Goal: Information Seeking & Learning: Learn about a topic

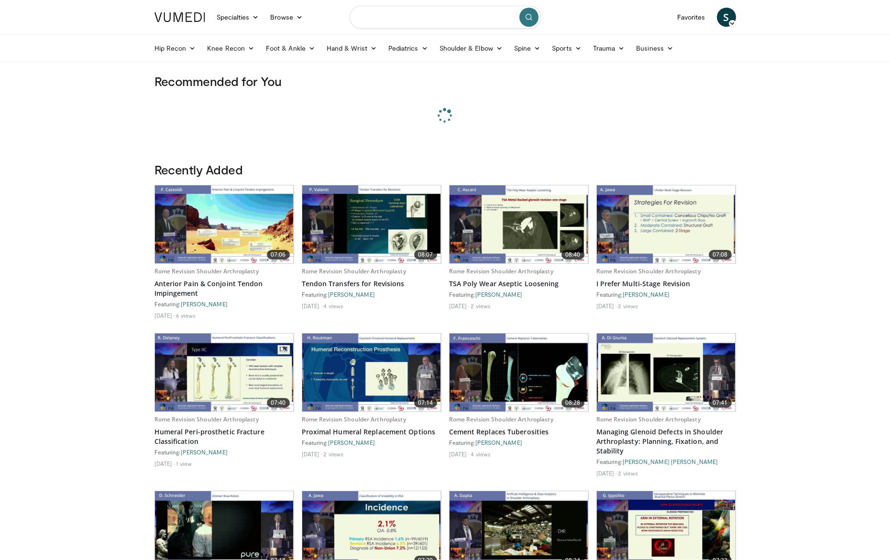
click at [450, 20] on input "Search topics, interventions" at bounding box center [445, 17] width 191 height 23
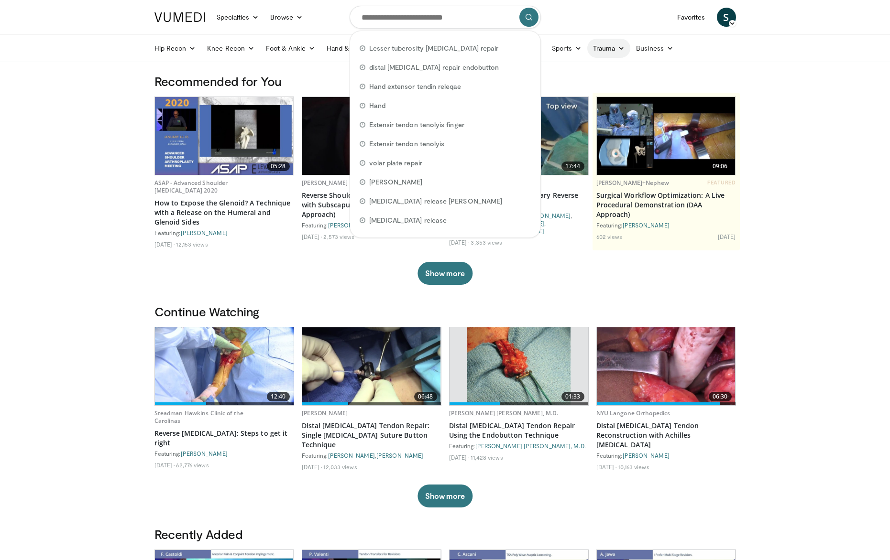
click at [610, 50] on link "Trauma" at bounding box center [609, 48] width 44 height 19
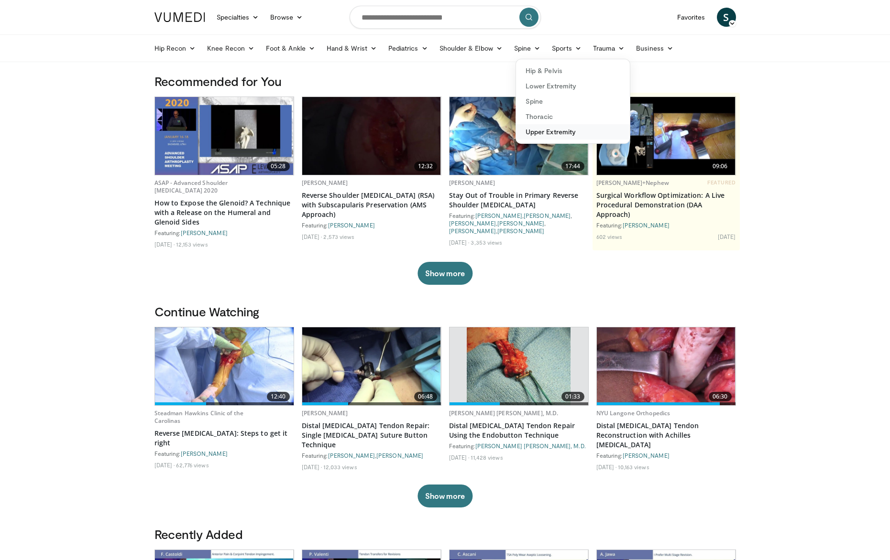
click at [550, 135] on link "Upper Extremity" at bounding box center [573, 131] width 114 height 15
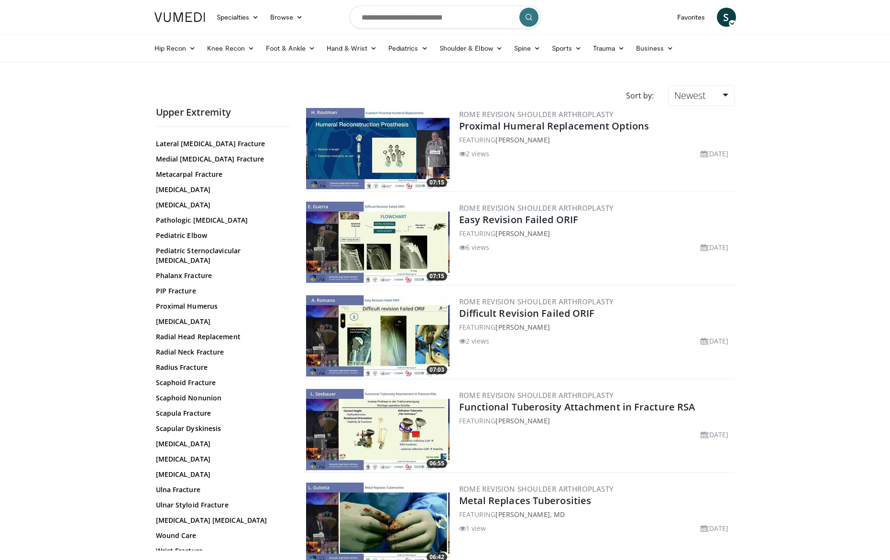
scroll to position [295, 0]
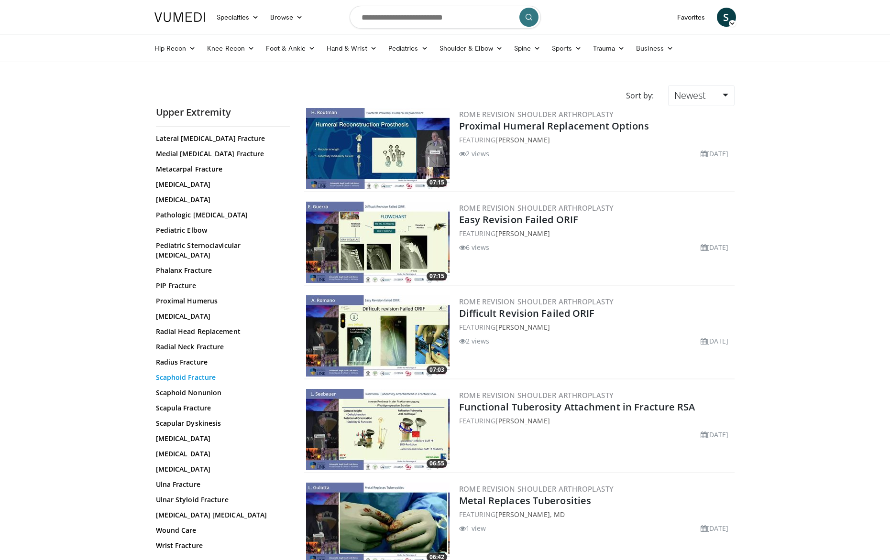
click at [202, 373] on link "Scaphoid Fracture" at bounding box center [220, 378] width 129 height 10
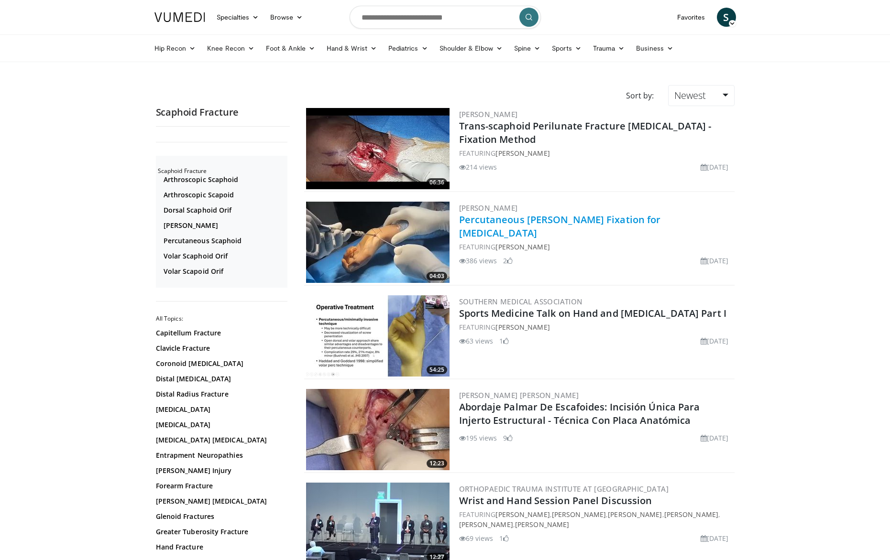
click at [473, 229] on link "Percutaneous [PERSON_NAME] Fixation for [MEDICAL_DATA]" at bounding box center [560, 226] width 202 height 26
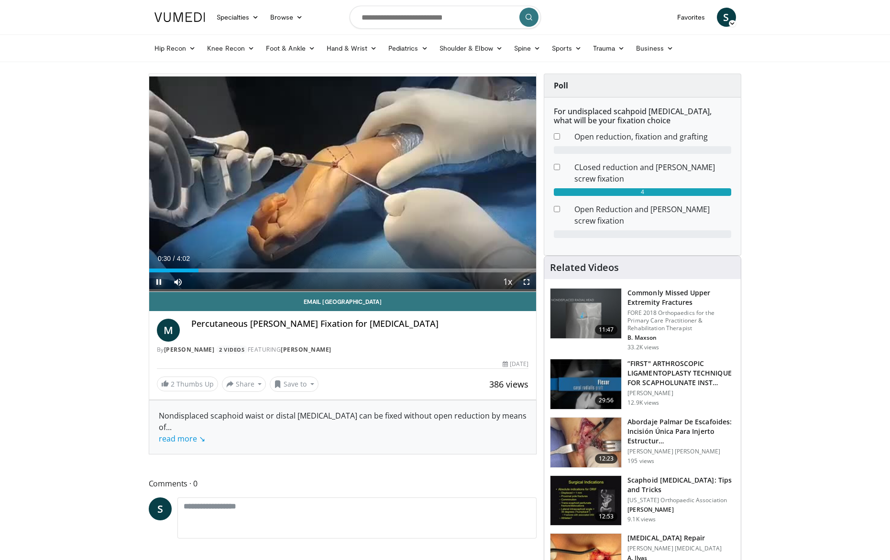
click at [160, 284] on span "Video Player" at bounding box center [158, 282] width 19 height 19
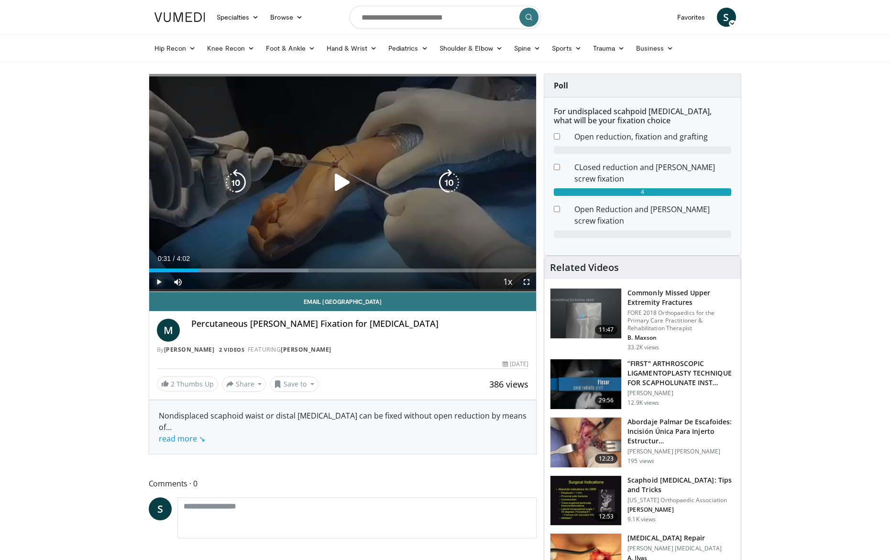
click at [159, 283] on span "Video Player" at bounding box center [158, 282] width 19 height 19
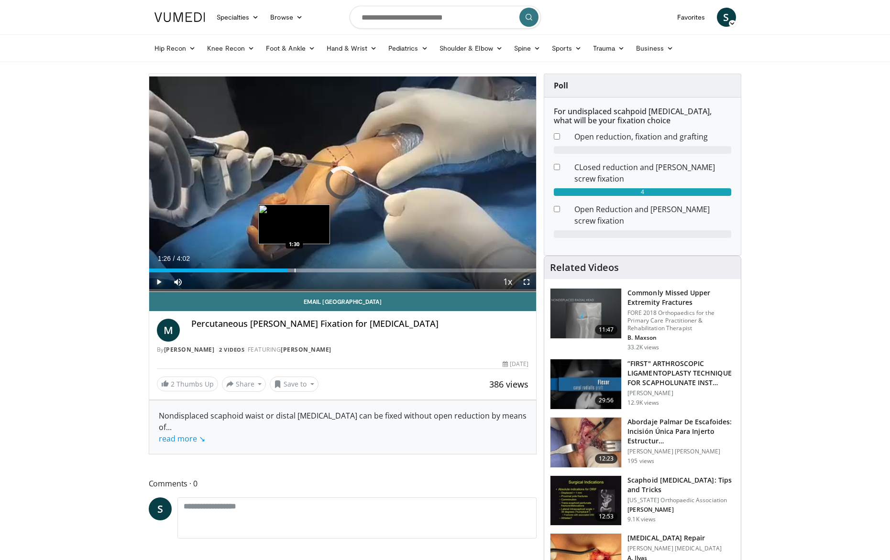
click at [295, 271] on div "Progress Bar" at bounding box center [295, 271] width 1 height 4
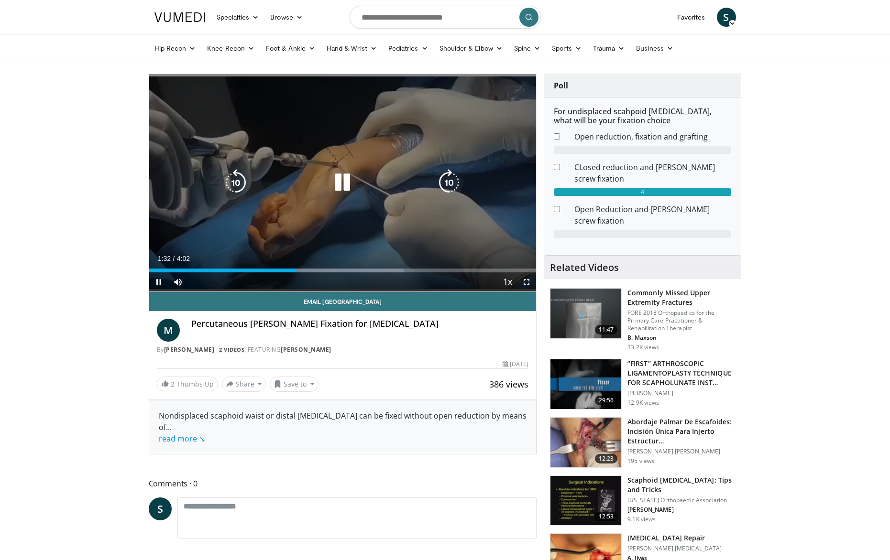
click at [313, 273] on div "Current Time 1:32 / Duration 4:02 Pause Skip Backward Skip Forward Mute 0% Load…" at bounding box center [342, 282] width 387 height 19
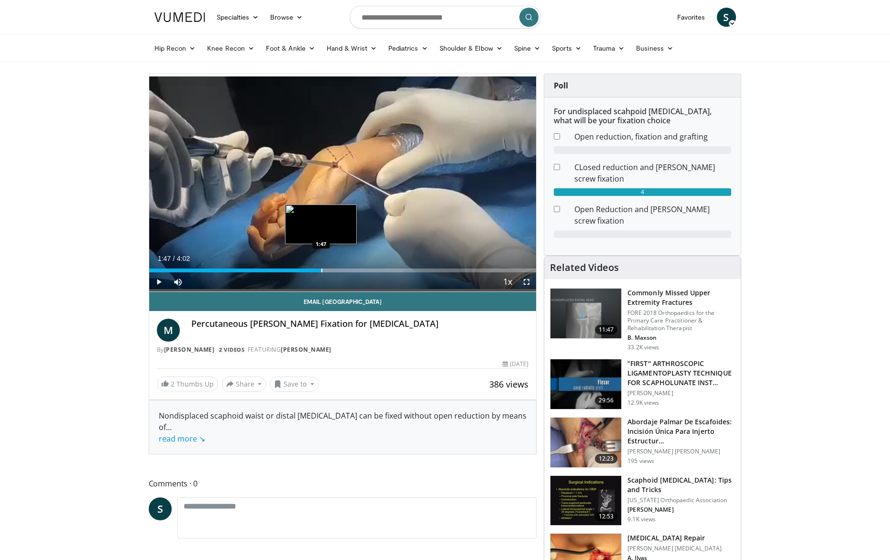
drag, startPoint x: 321, startPoint y: 272, endPoint x: 338, endPoint y: 272, distance: 16.7
click at [321, 272] on div "Progress Bar" at bounding box center [321, 271] width 1 height 4
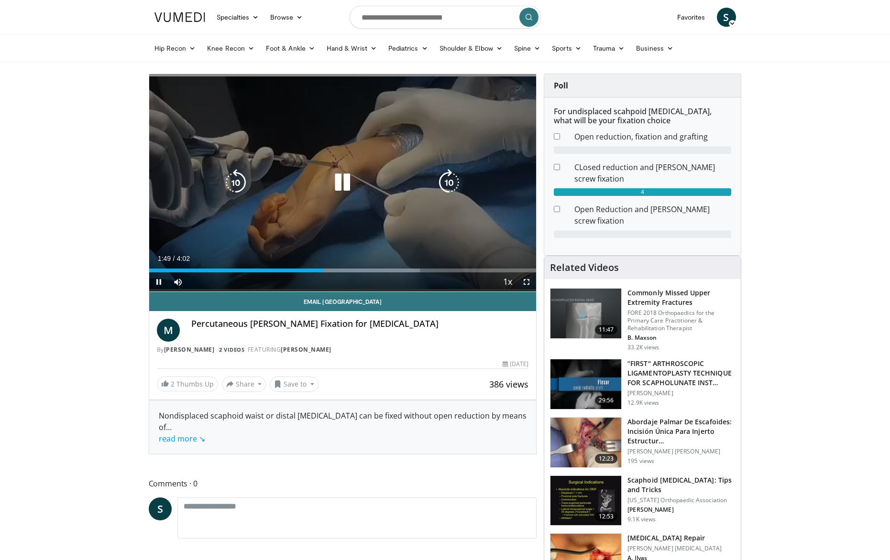
click at [0, 0] on div "Progress Bar" at bounding box center [0, 0] width 0 height 0
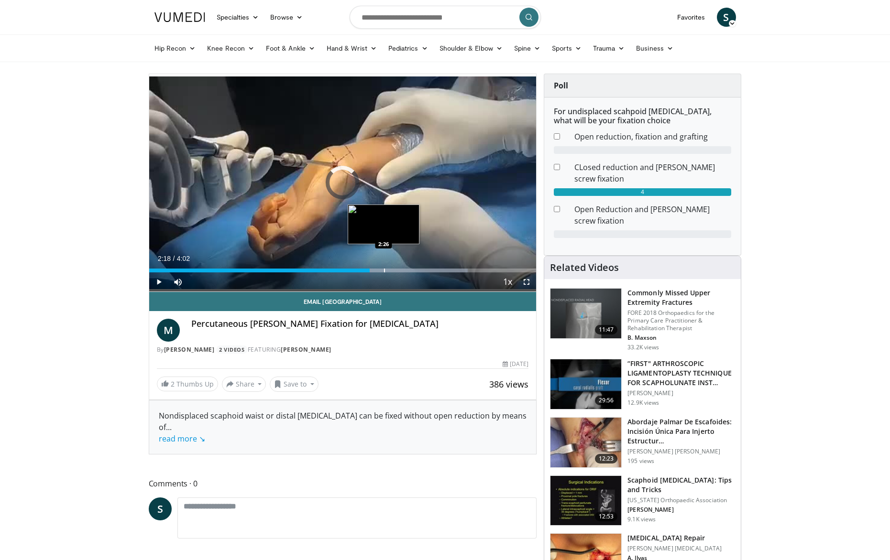
click at [384, 271] on div "Progress Bar" at bounding box center [384, 271] width 1 height 4
click at [406, 272] on div "Progress Bar" at bounding box center [406, 271] width 1 height 4
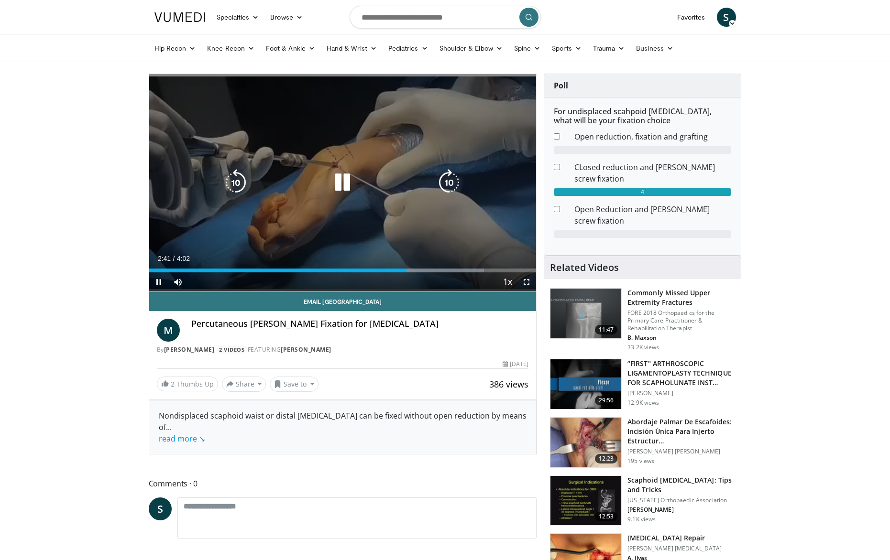
drag, startPoint x: 420, startPoint y: 270, endPoint x: 433, endPoint y: 271, distance: 12.4
click at [420, 270] on video-js "**********" at bounding box center [342, 183] width 387 height 218
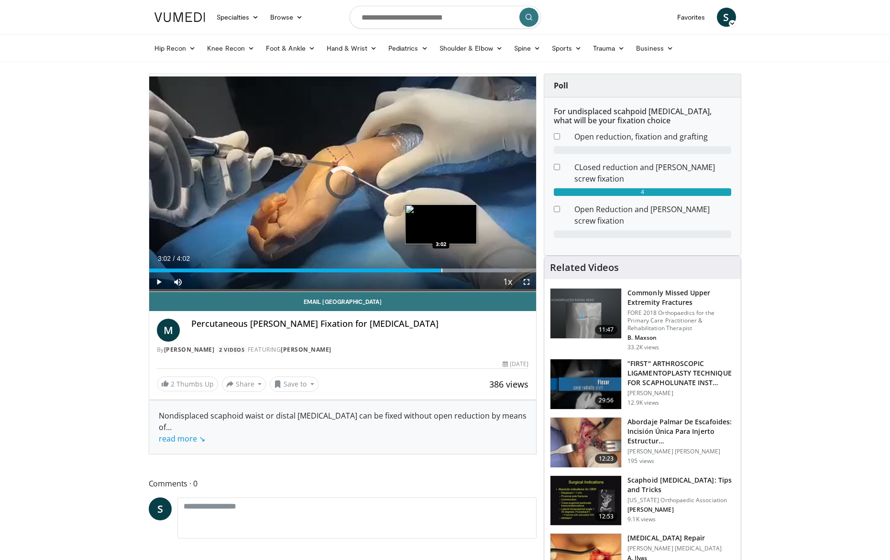
click at [441, 271] on div "Progress Bar" at bounding box center [441, 271] width 1 height 4
click at [0, 0] on div "Progress Bar" at bounding box center [0, 0] width 0 height 0
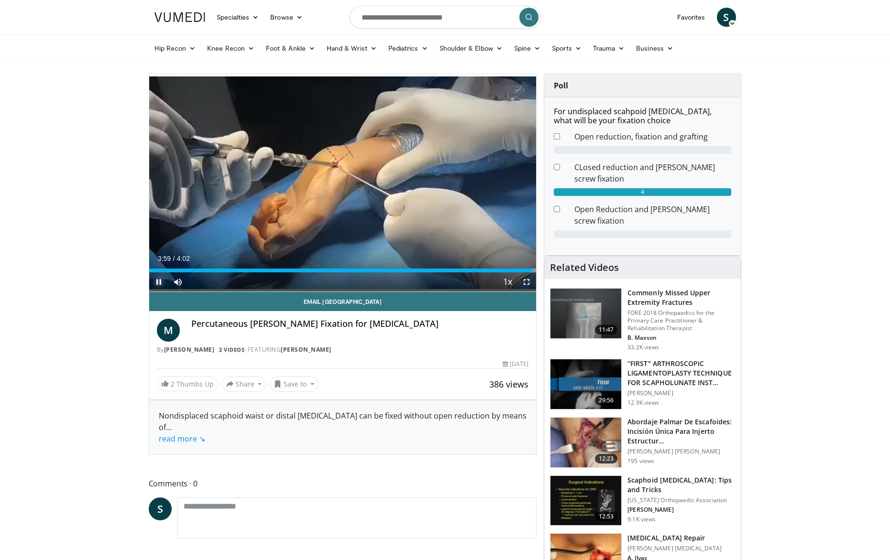
click at [155, 282] on span "Video Player" at bounding box center [158, 282] width 19 height 19
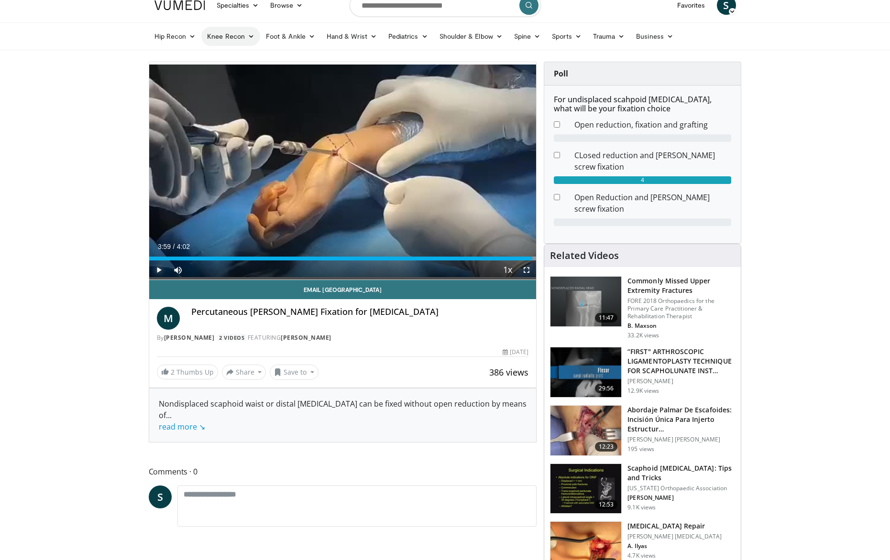
scroll to position [13, 0]
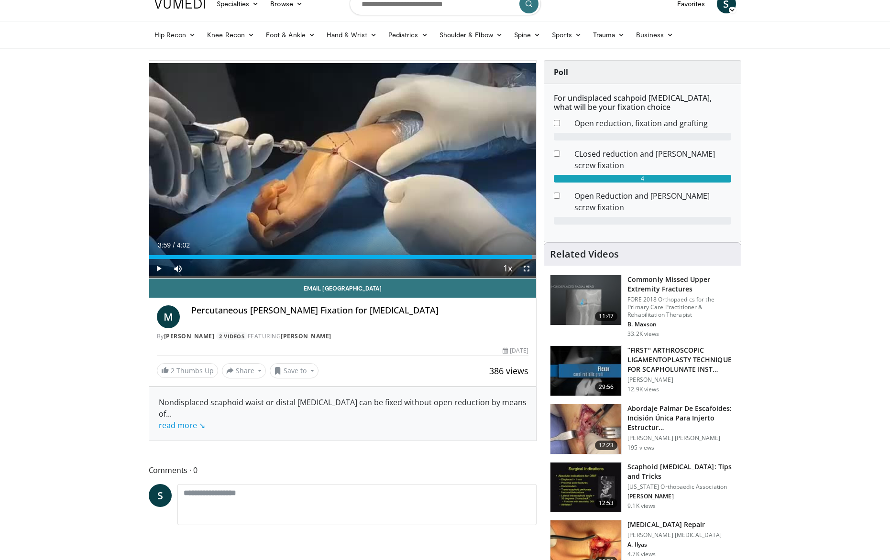
click at [603, 532] on img at bounding box center [585, 546] width 71 height 50
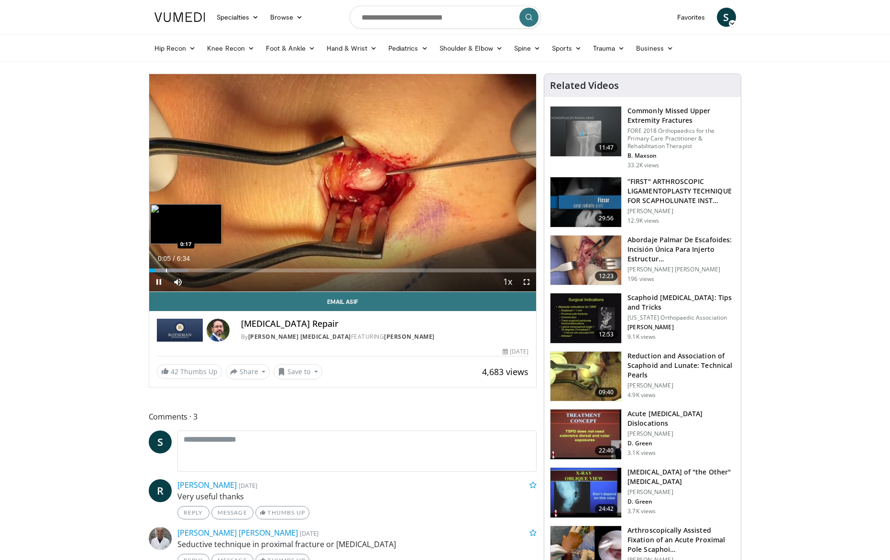
click at [166, 270] on div "Progress Bar" at bounding box center [166, 271] width 1 height 4
click at [175, 272] on div "Loaded : 12.67% 0:17 0:26" at bounding box center [342, 271] width 387 height 4
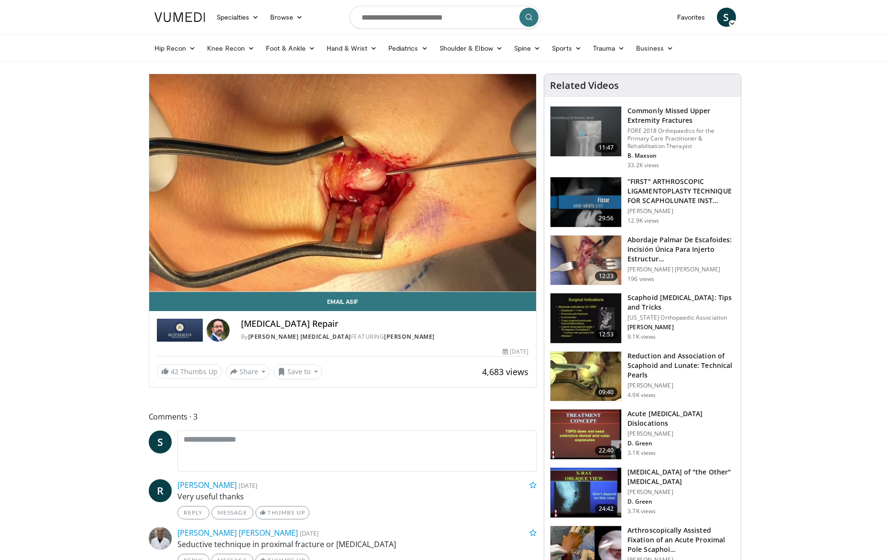
scroll to position [3, 0]
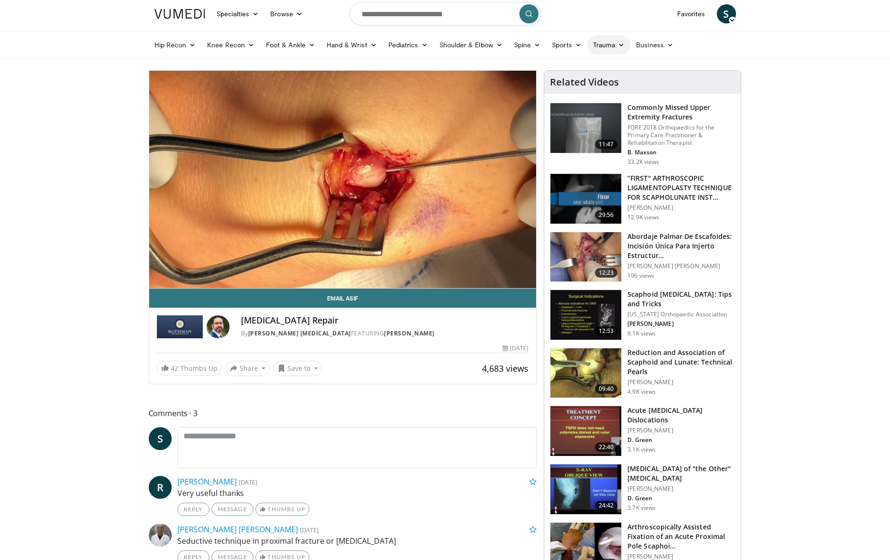
click at [604, 48] on link "Trauma" at bounding box center [609, 44] width 44 height 19
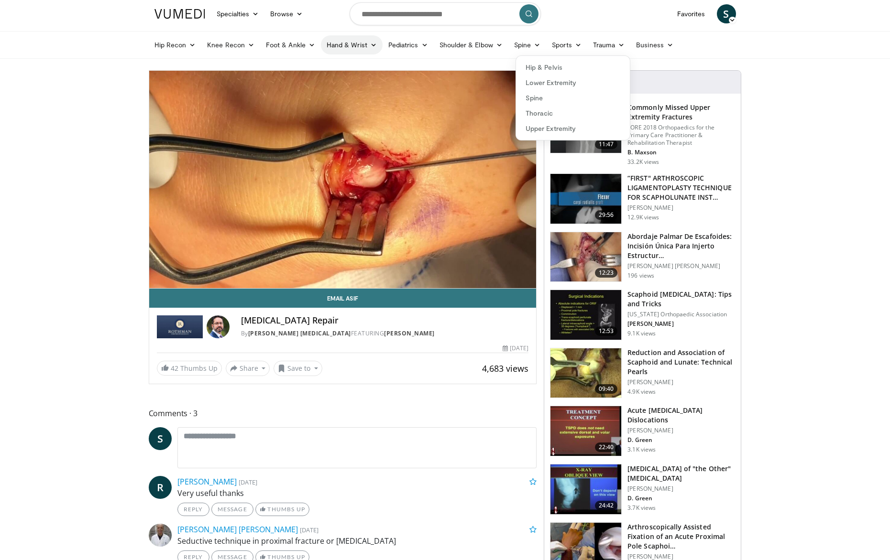
click at [355, 44] on link "Hand & Wrist" at bounding box center [352, 44] width 62 height 19
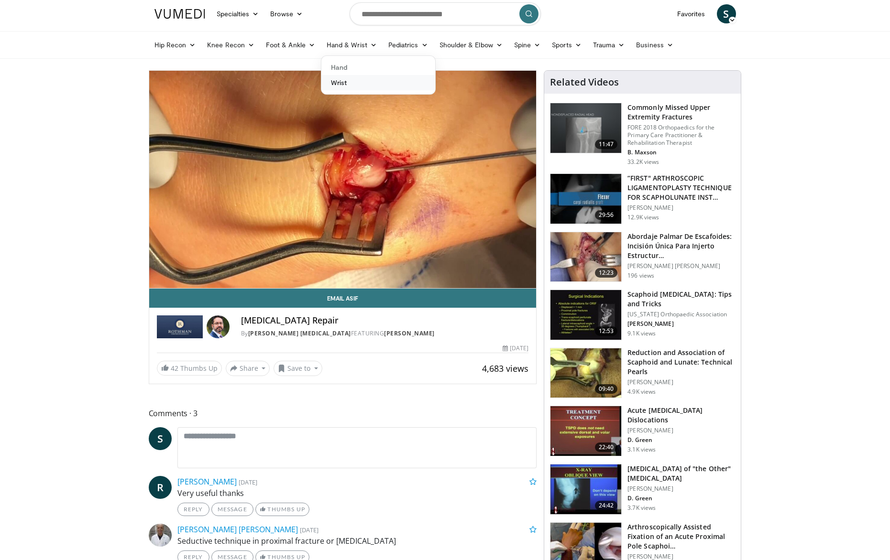
click at [337, 81] on link "Wrist" at bounding box center [378, 82] width 114 height 15
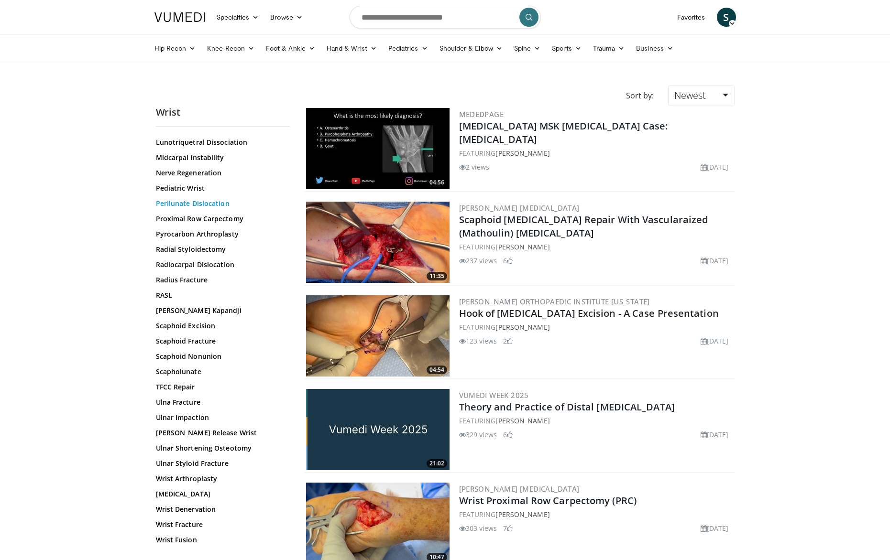
scroll to position [418, 0]
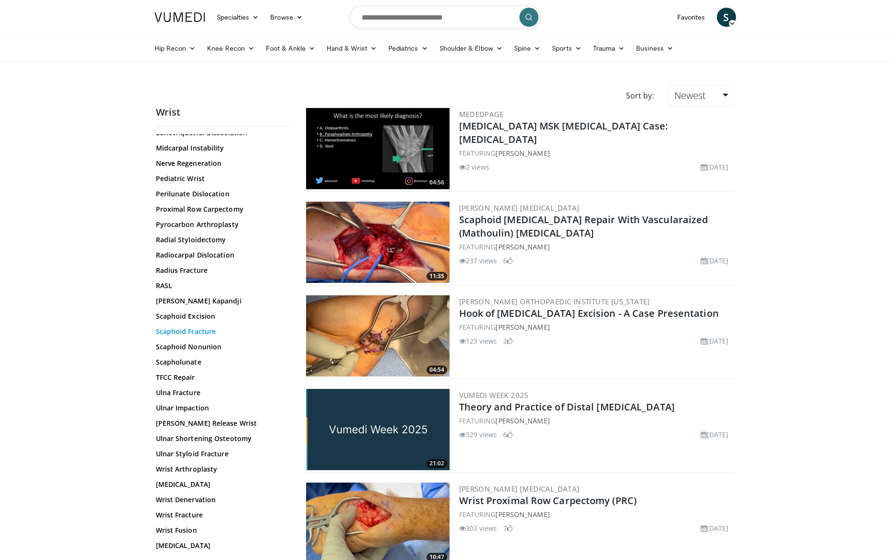
click at [194, 330] on link "Scaphoid Fracture" at bounding box center [220, 332] width 129 height 10
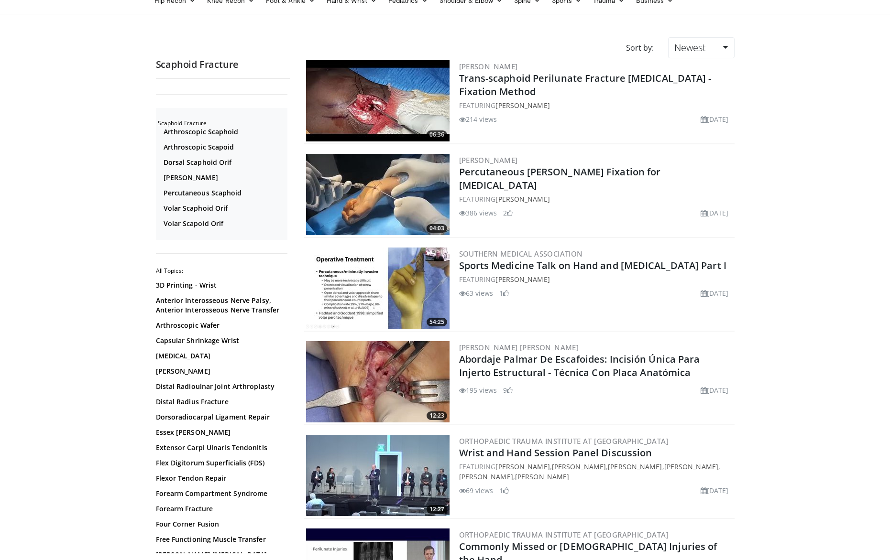
scroll to position [47, 0]
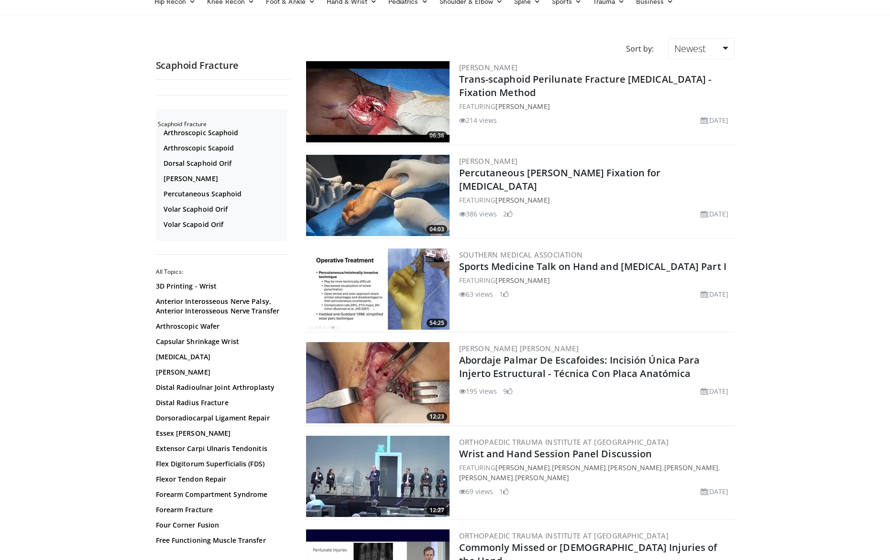
click at [391, 190] on img at bounding box center [377, 195] width 143 height 81
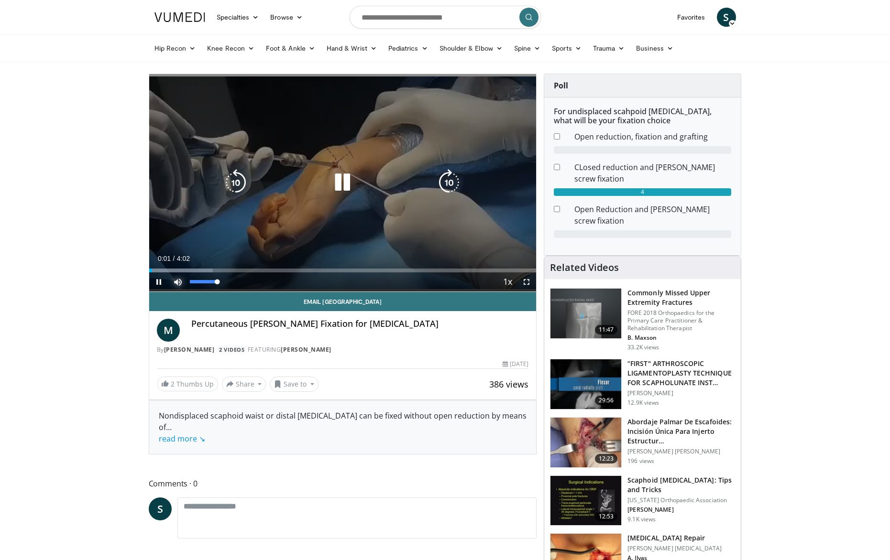
click at [177, 284] on span "Video Player" at bounding box center [177, 282] width 19 height 19
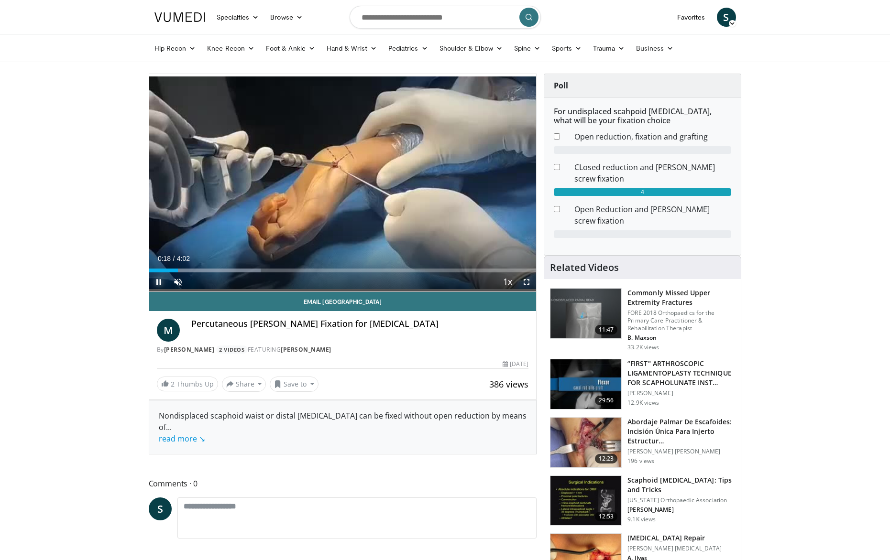
click at [160, 282] on span "Video Player" at bounding box center [158, 282] width 19 height 19
click at [227, 272] on div "Progress Bar" at bounding box center [227, 271] width 1 height 4
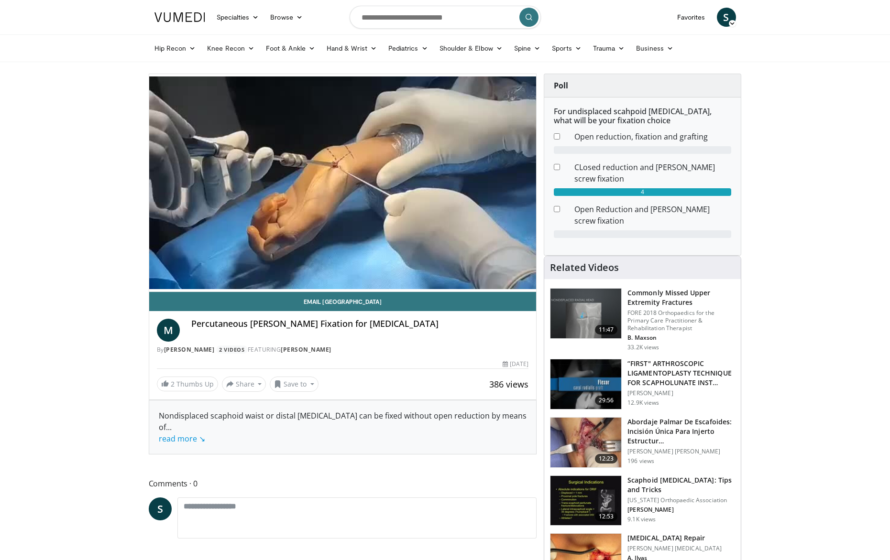
click at [581, 493] on img at bounding box center [585, 501] width 71 height 50
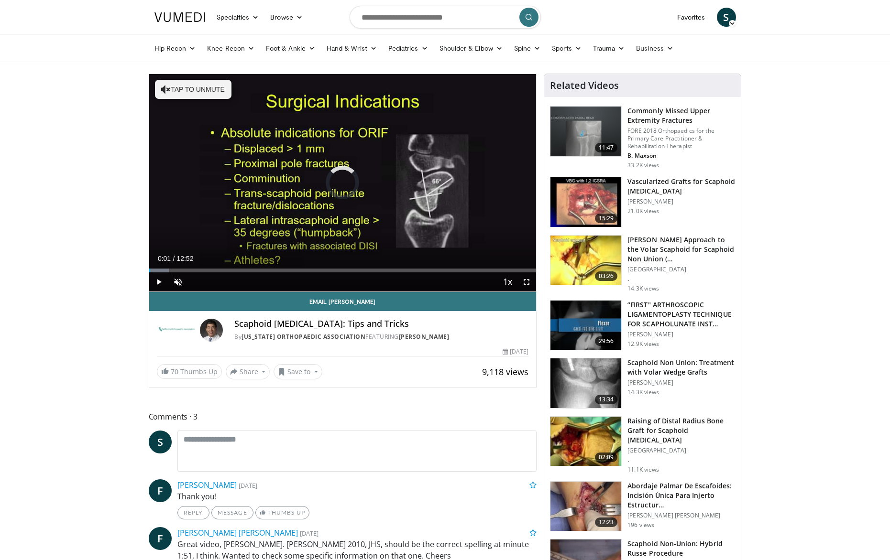
click at [0, 0] on div "Progress Bar" at bounding box center [0, 0] width 0 height 0
click at [179, 283] on span "Video Player" at bounding box center [177, 282] width 19 height 19
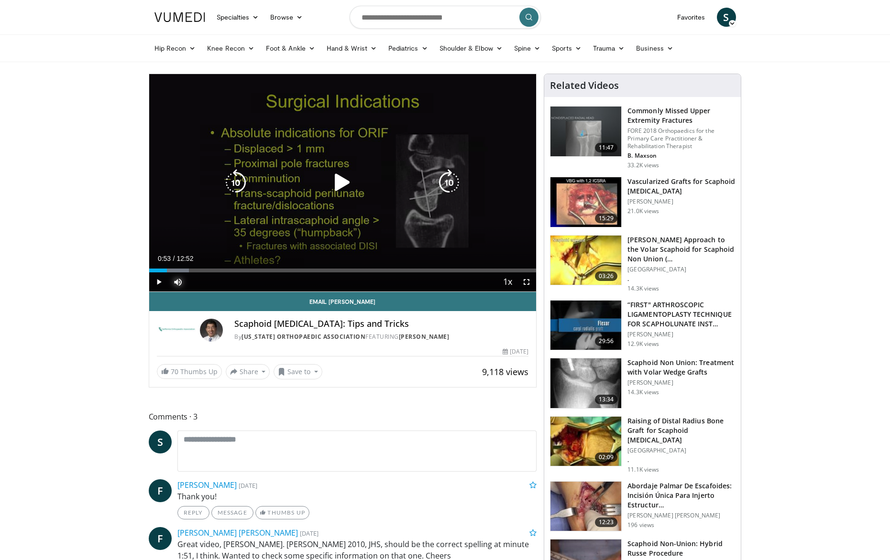
click at [175, 268] on div "Loaded : 10.37% 00:53 00:53" at bounding box center [342, 267] width 387 height 9
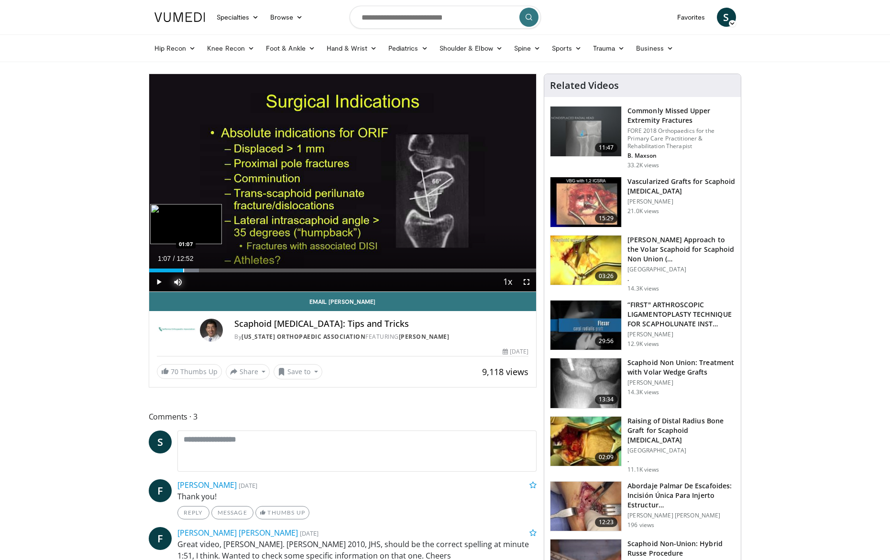
click at [183, 270] on div "Progress Bar" at bounding box center [183, 271] width 1 height 4
click at [203, 272] on div "Progress Bar" at bounding box center [203, 271] width 1 height 4
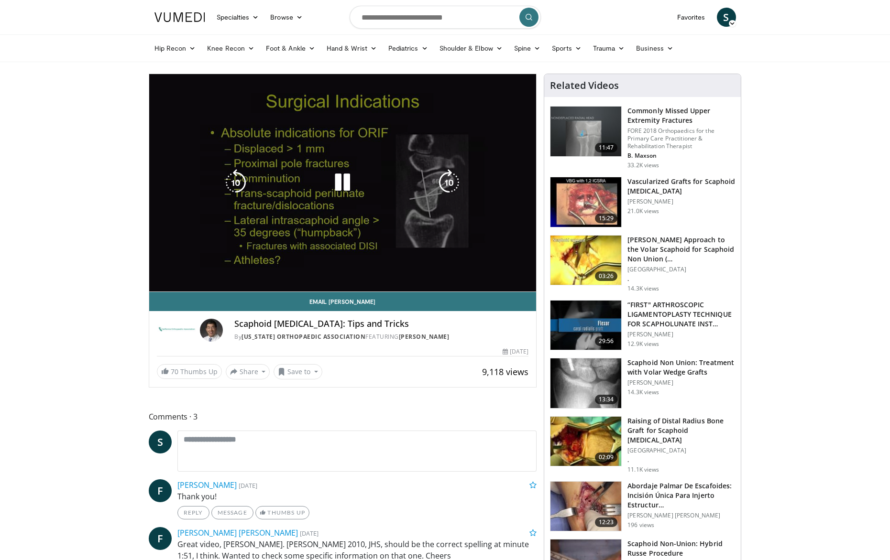
click at [211, 271] on video-js "**********" at bounding box center [342, 183] width 387 height 218
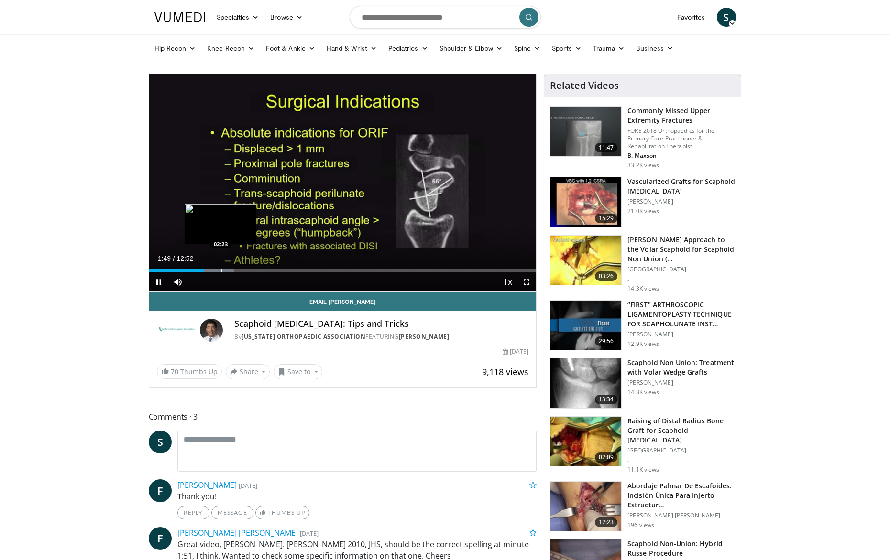
click at [221, 270] on div "Progress Bar" at bounding box center [221, 271] width 1 height 4
click at [235, 270] on div "Progress Bar" at bounding box center [235, 271] width 1 height 4
click at [229, 271] on div "Progress Bar" at bounding box center [229, 271] width 1 height 4
click at [222, 271] on div "Progress Bar" at bounding box center [222, 271] width 1 height 4
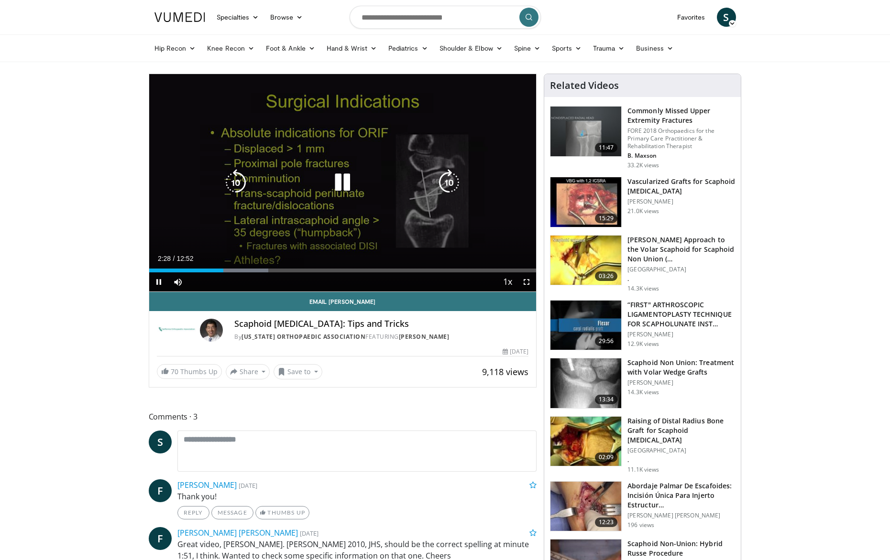
click at [233, 271] on video-js "**********" at bounding box center [342, 183] width 387 height 218
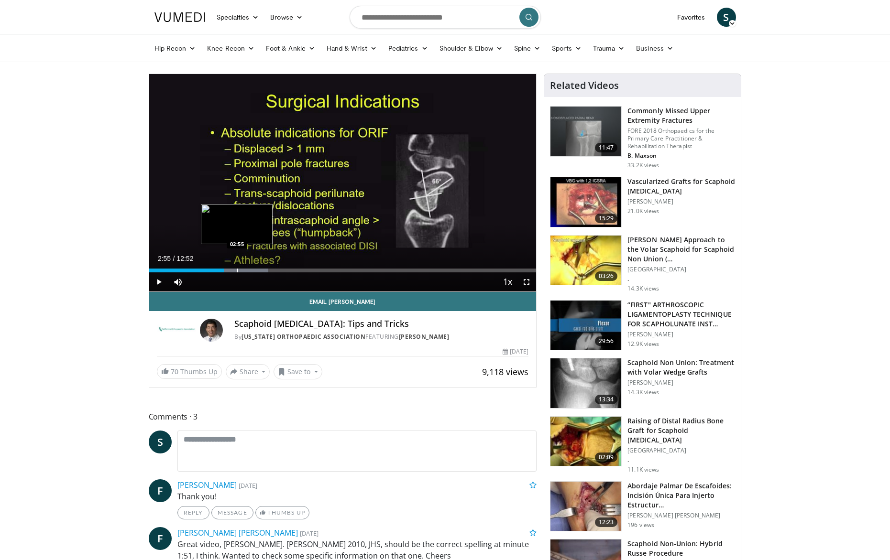
drag, startPoint x: 237, startPoint y: 271, endPoint x: 243, endPoint y: 272, distance: 6.3
click at [237, 271] on div "Progress Bar" at bounding box center [237, 271] width 1 height 4
click at [0, 0] on div "Progress Bar" at bounding box center [0, 0] width 0 height 0
click at [260, 272] on div "Progress Bar" at bounding box center [260, 271] width 1 height 4
click at [268, 272] on div "Progress Bar" at bounding box center [268, 271] width 1 height 4
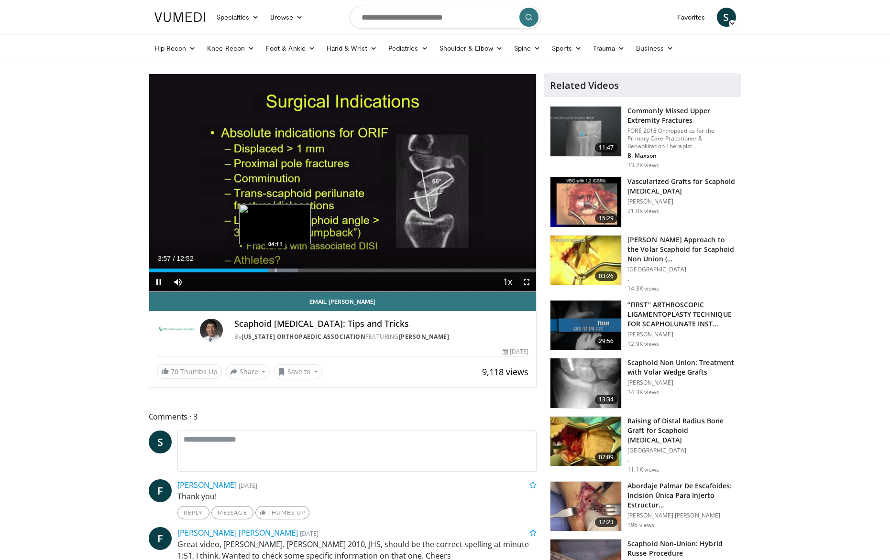
click at [275, 272] on div "Progress Bar" at bounding box center [275, 271] width 1 height 4
click at [282, 272] on div "Progress Bar" at bounding box center [282, 271] width 1 height 4
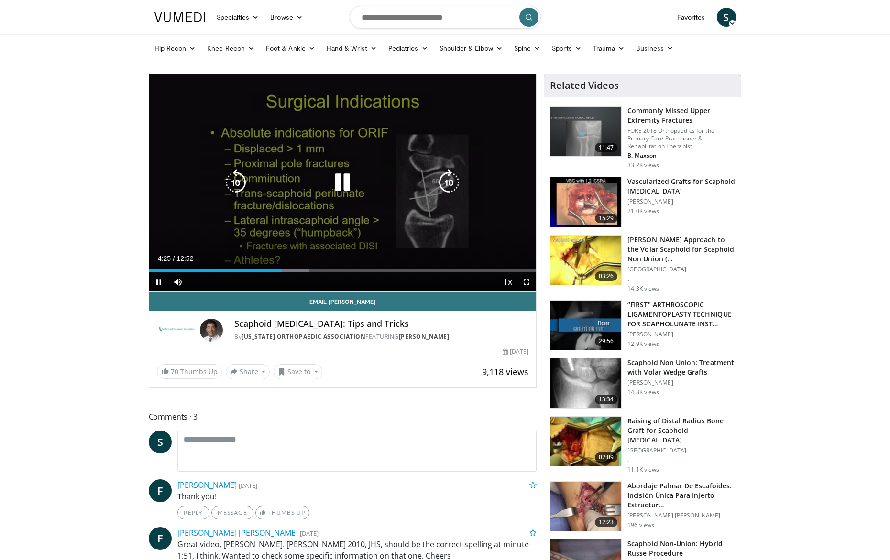
click at [289, 272] on video-js "**********" at bounding box center [342, 183] width 387 height 218
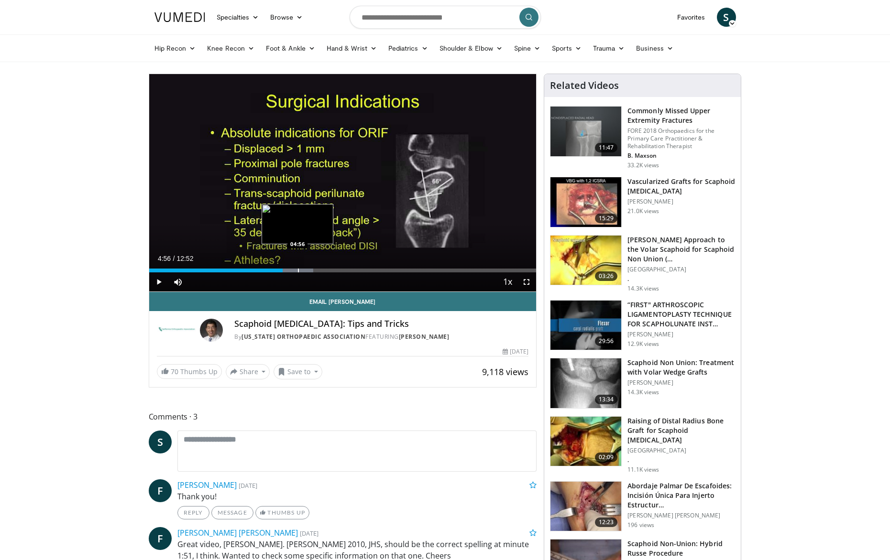
click at [298, 271] on div "Progress Bar" at bounding box center [298, 271] width 1 height 4
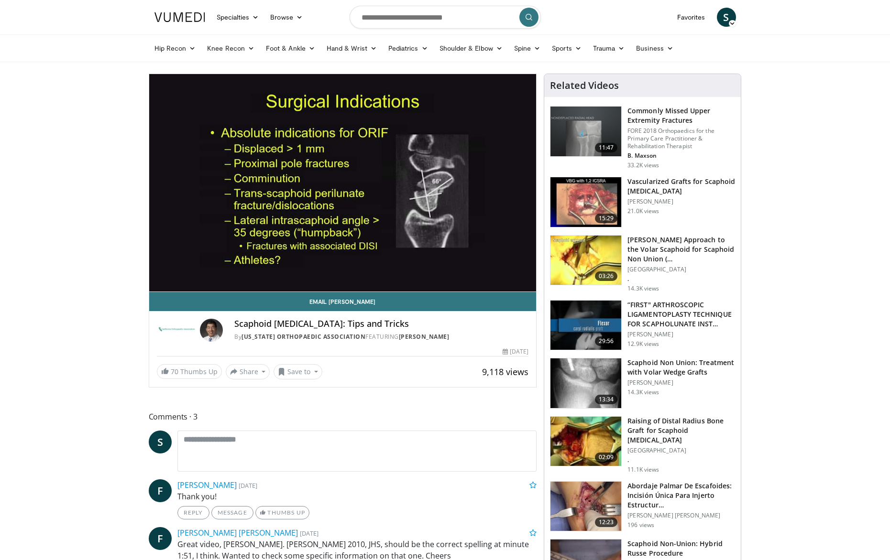
click at [308, 272] on video-js "**********" at bounding box center [342, 183] width 387 height 218
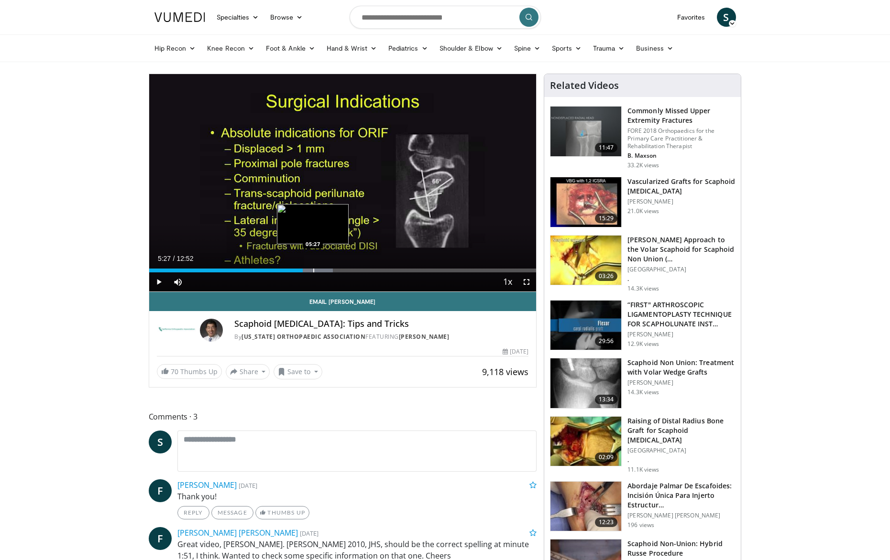
click at [313, 272] on div "Progress Bar" at bounding box center [313, 271] width 1 height 4
click at [318, 272] on div "Progress Bar" at bounding box center [318, 271] width 1 height 4
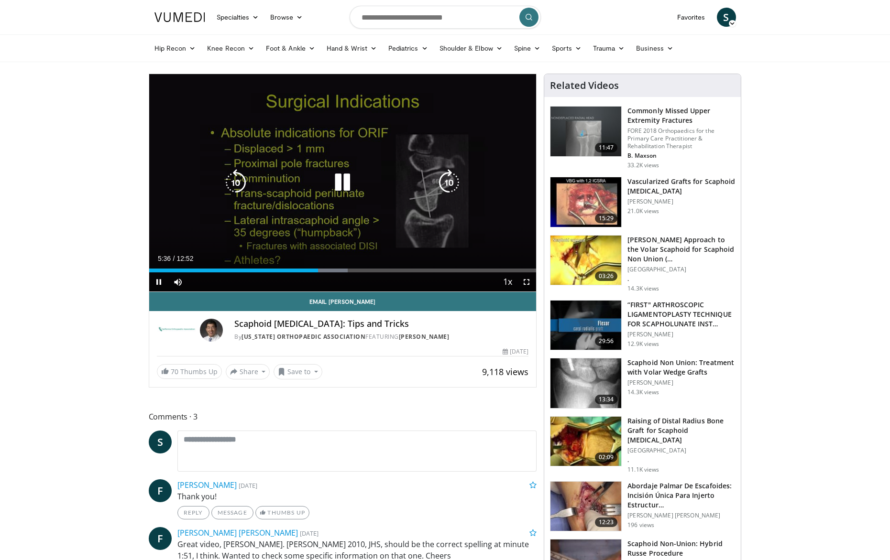
click at [0, 0] on div "Progress Bar" at bounding box center [0, 0] width 0 height 0
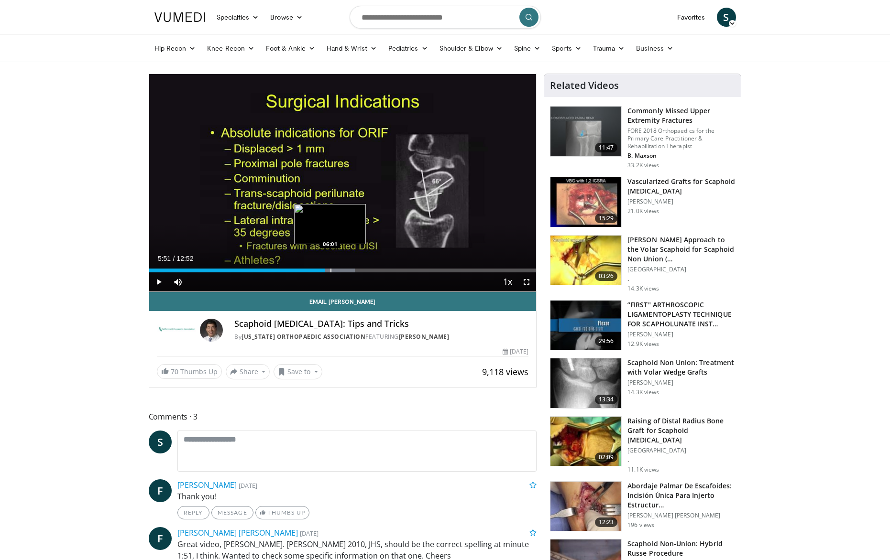
click at [330, 271] on div "Progress Bar" at bounding box center [330, 271] width 1 height 4
click at [339, 272] on div "Progress Bar" at bounding box center [339, 271] width 1 height 4
click at [352, 271] on div "Progress Bar" at bounding box center [352, 271] width 1 height 4
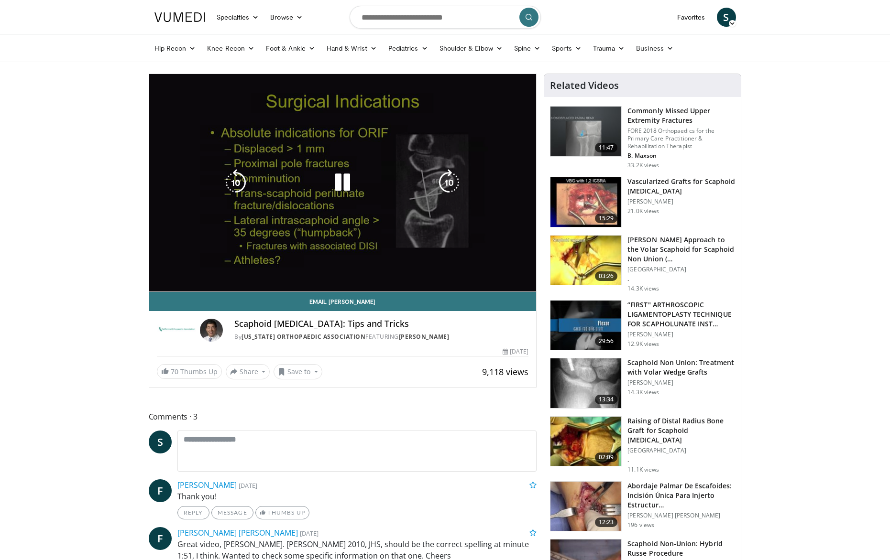
click at [356, 272] on video-js "**********" at bounding box center [342, 183] width 387 height 218
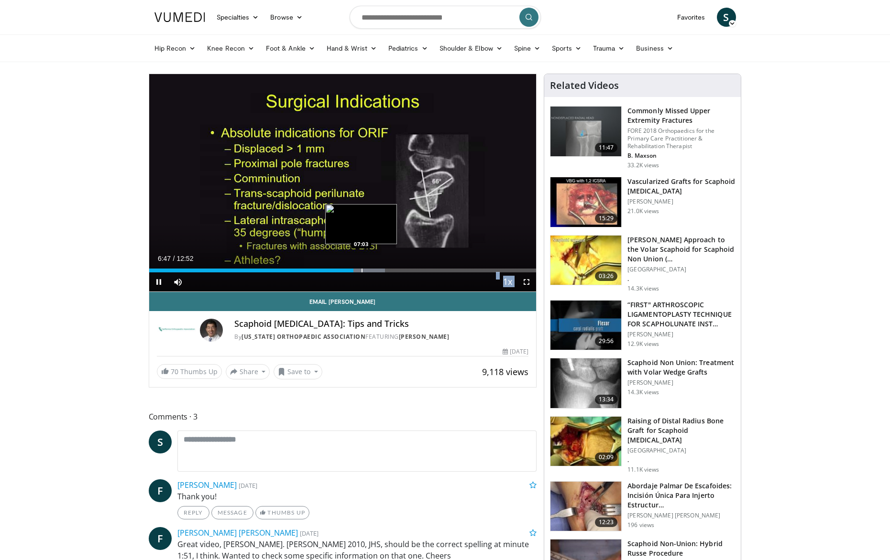
click at [361, 269] on div "Progress Bar" at bounding box center [361, 271] width 1 height 4
click at [367, 270] on div "Progress Bar" at bounding box center [367, 271] width 1 height 4
drag, startPoint x: 377, startPoint y: 272, endPoint x: 382, endPoint y: 272, distance: 5.3
click at [377, 272] on div "Progress Bar" at bounding box center [377, 271] width 1 height 4
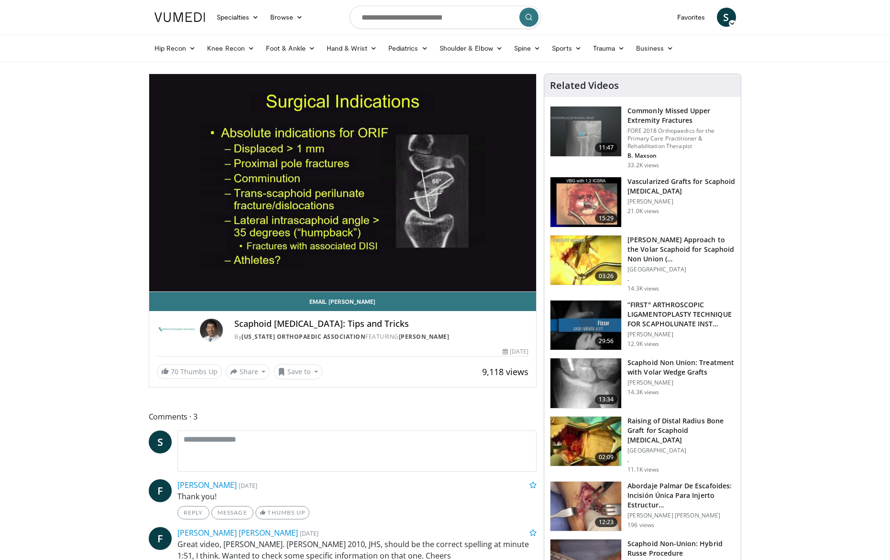
click at [382, 272] on video-js "**********" at bounding box center [342, 183] width 387 height 218
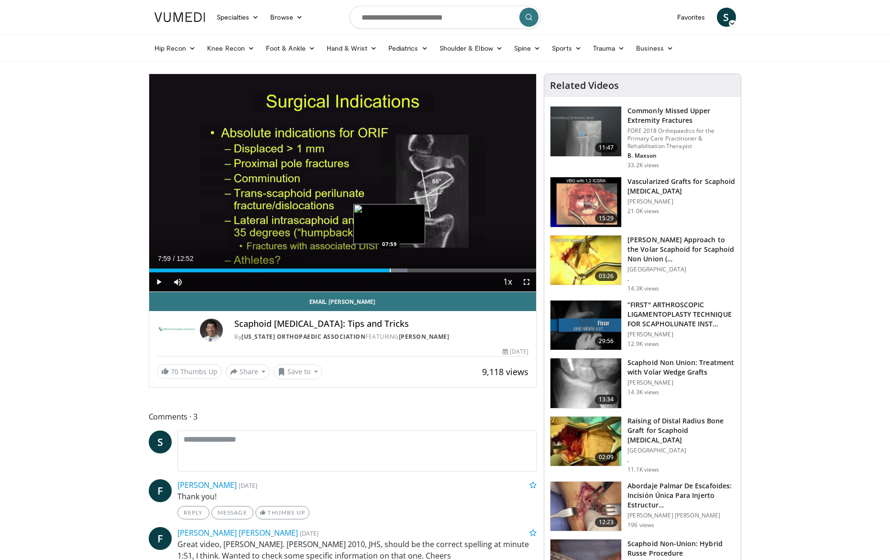
click at [390, 272] on div "Progress Bar" at bounding box center [390, 271] width 1 height 4
click at [403, 272] on div "Progress Bar" at bounding box center [403, 271] width 1 height 4
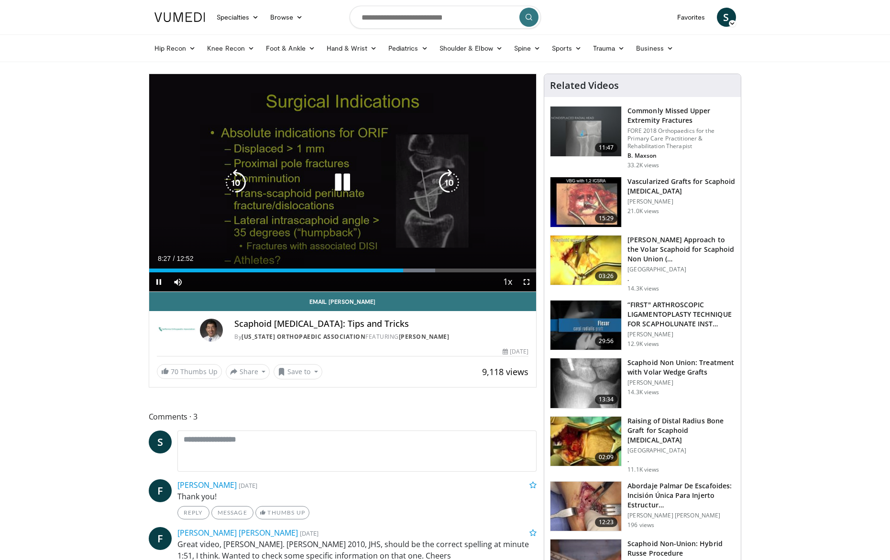
click at [396, 273] on div "Current Time 8:27 / Duration 12:52 Pause Skip Backward Skip Forward Mute 35% Lo…" at bounding box center [342, 282] width 387 height 19
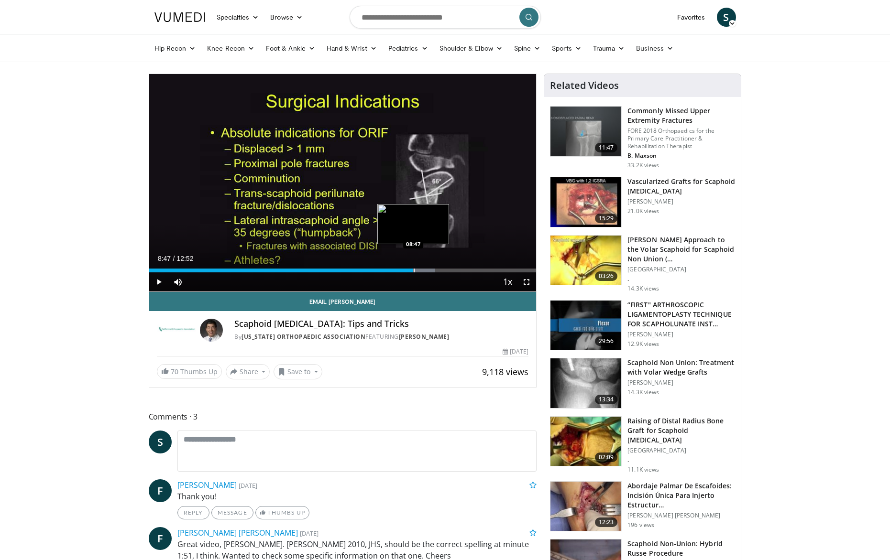
click at [414, 271] on div "Progress Bar" at bounding box center [414, 271] width 1 height 4
click at [425, 272] on div "Progress Bar" at bounding box center [425, 271] width 1 height 4
click at [433, 272] on div "Progress Bar" at bounding box center [433, 271] width 1 height 4
click at [437, 273] on div "Current Time 9:27 / Duration 12:52 Pause Skip Backward Skip Forward Mute 35% Lo…" at bounding box center [342, 282] width 387 height 19
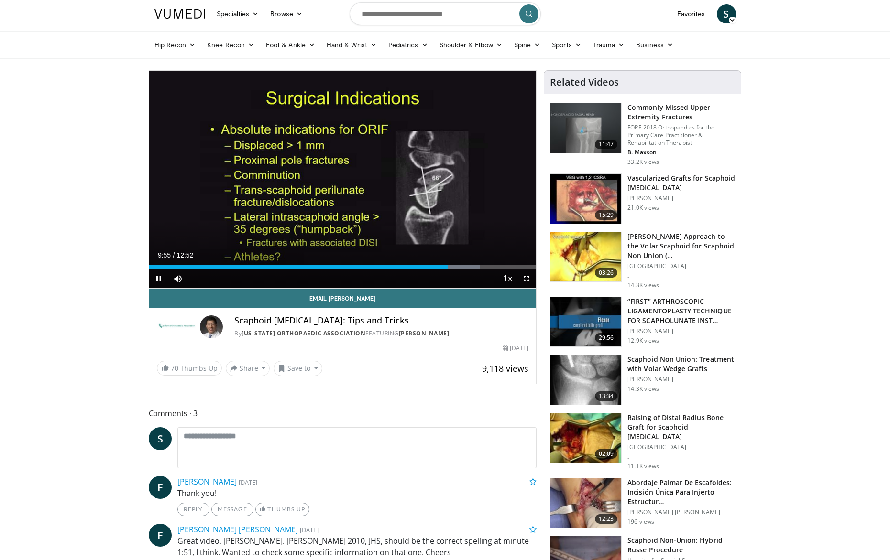
scroll to position [4, 0]
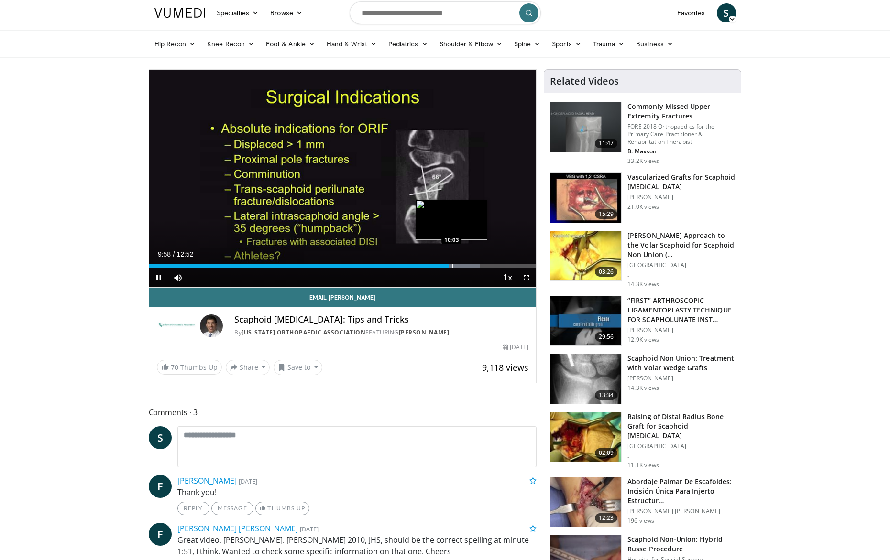
click at [452, 268] on div "Progress Bar" at bounding box center [452, 266] width 1 height 4
click at [0, 0] on div "Progress Bar" at bounding box center [0, 0] width 0 height 0
click at [484, 265] on div "Progress Bar" at bounding box center [484, 266] width 1 height 4
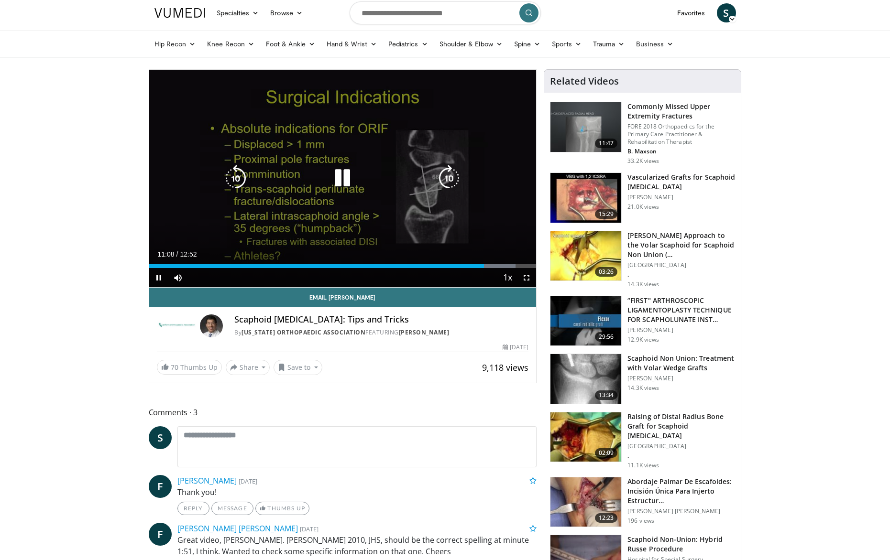
click at [467, 268] on video-js "**********" at bounding box center [342, 179] width 387 height 218
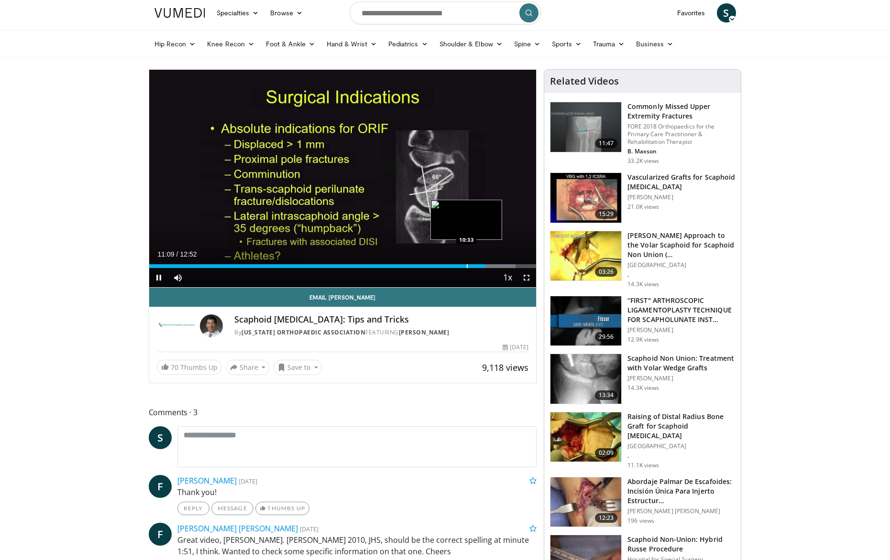
click at [467, 268] on div "Progress Bar" at bounding box center [467, 266] width 1 height 4
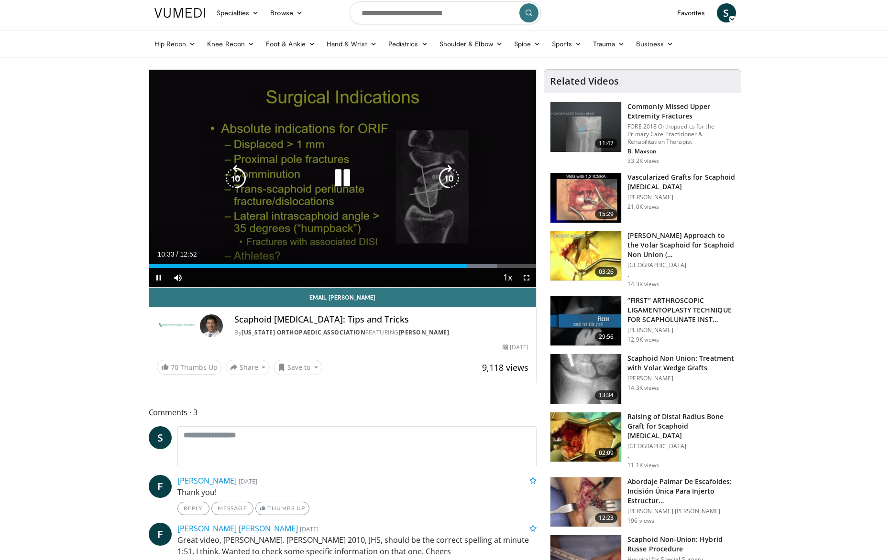
drag, startPoint x: 466, startPoint y: 268, endPoint x: 461, endPoint y: 270, distance: 5.0
click at [466, 268] on div "Current Time 10:33 / Duration 12:52 Pause Skip Backward Skip Forward Mute 35% L…" at bounding box center [342, 277] width 387 height 19
click at [459, 269] on div "Current Time 10:34 / Duration 12:52 Pause Skip Backward Skip Forward Mute 35% L…" at bounding box center [342, 277] width 387 height 19
click at [471, 268] on div "Current Time 10:36 / Duration 12:52 Pause Skip Backward Skip Forward Mute 35% L…" at bounding box center [342, 277] width 387 height 19
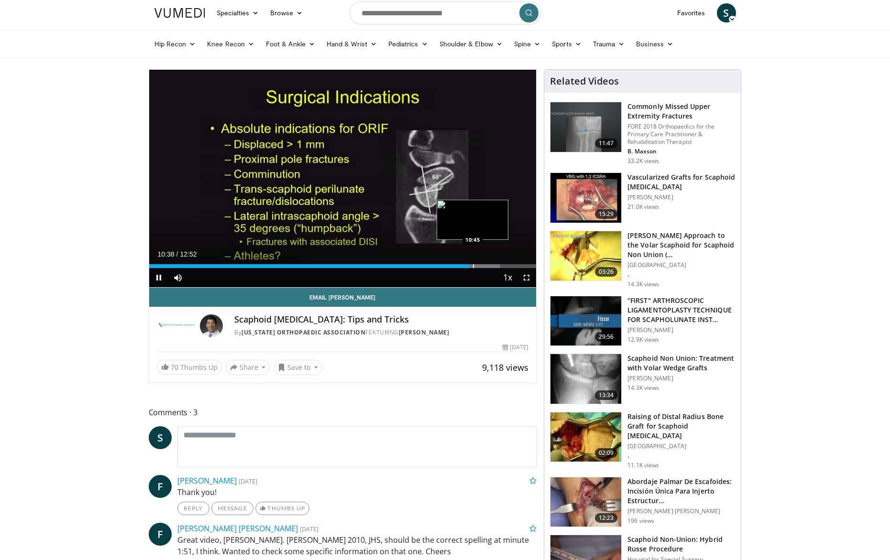
click at [473, 267] on div "Progress Bar" at bounding box center [473, 266] width 1 height 4
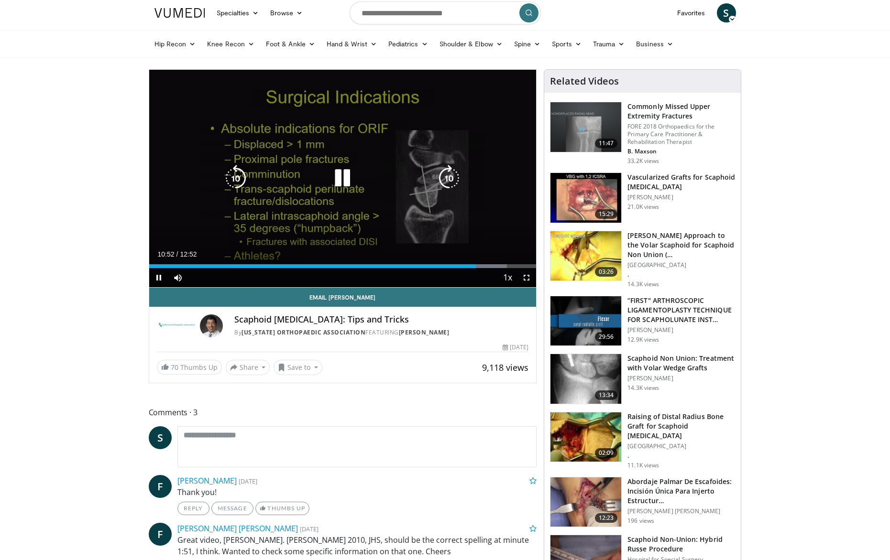
click at [482, 268] on div "Current Time 10:52 / Duration 12:52 Pause Skip Backward Skip Forward Mute 35% L…" at bounding box center [342, 277] width 387 height 19
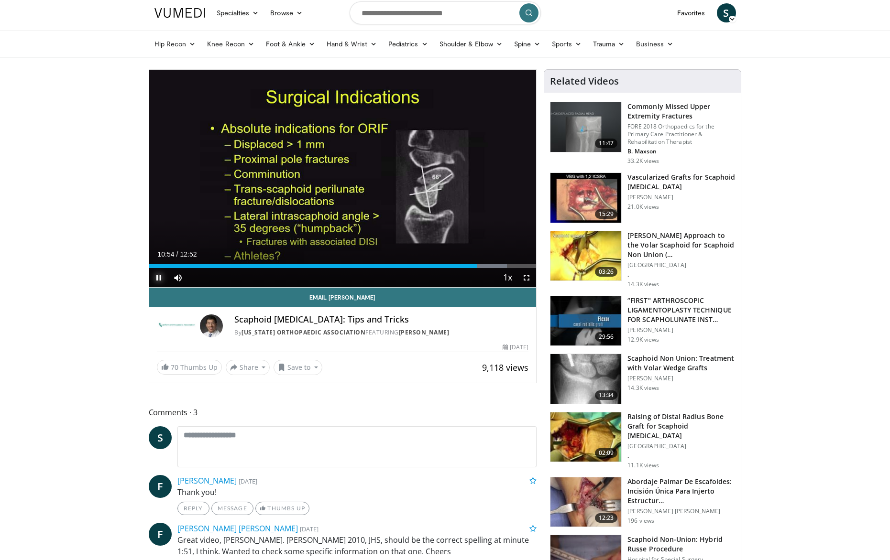
drag, startPoint x: 162, startPoint y: 281, endPoint x: 170, endPoint y: 286, distance: 9.7
click at [162, 281] on span "Video Player" at bounding box center [158, 277] width 19 height 19
click at [433, 14] on input "Search topics, interventions" at bounding box center [445, 12] width 191 height 23
type input "**********"
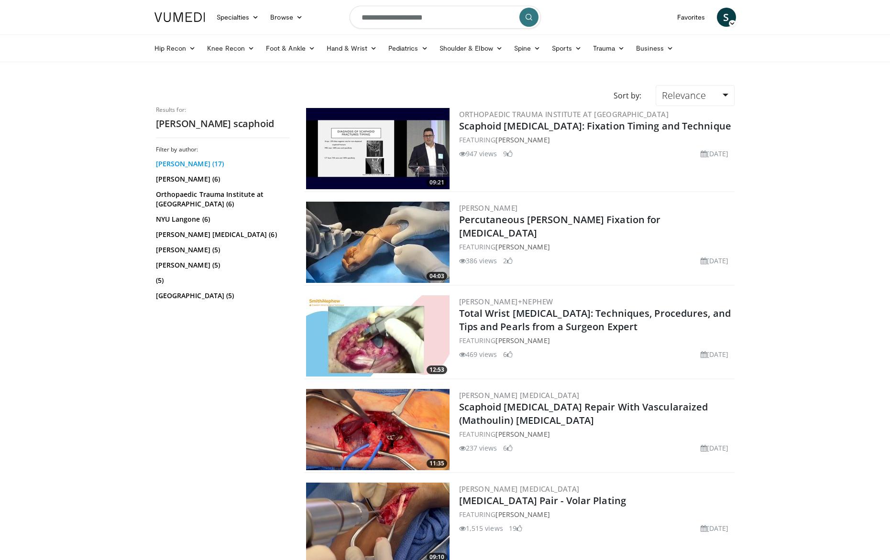
click at [194, 164] on link "[PERSON_NAME] (17)" at bounding box center [221, 164] width 131 height 10
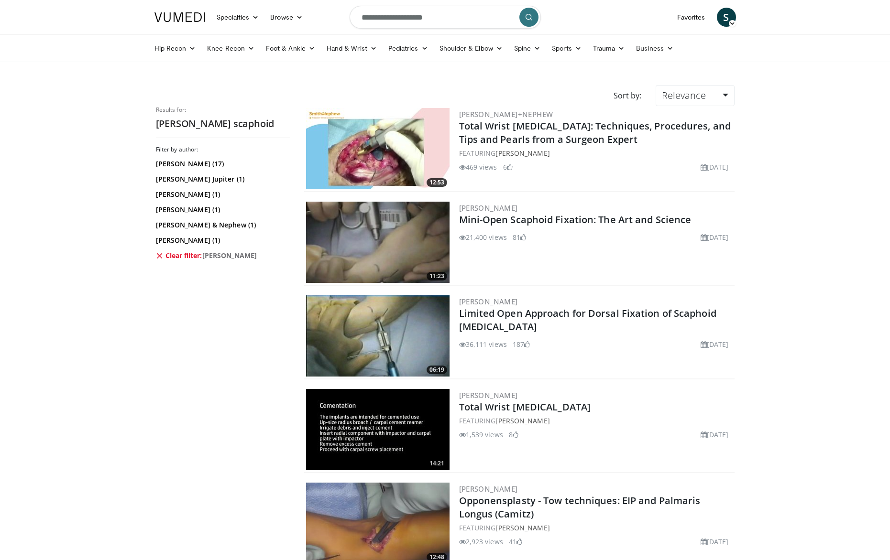
click at [354, 233] on img at bounding box center [377, 242] width 143 height 81
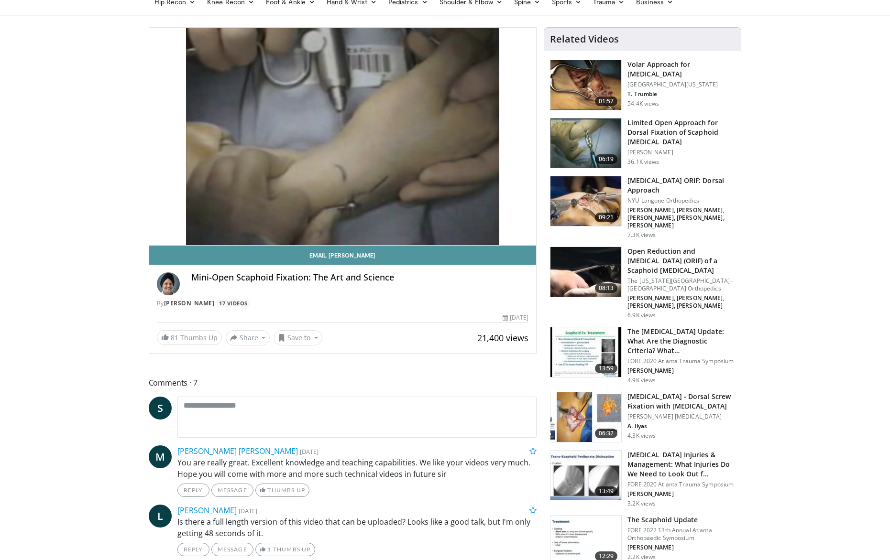
scroll to position [51, 0]
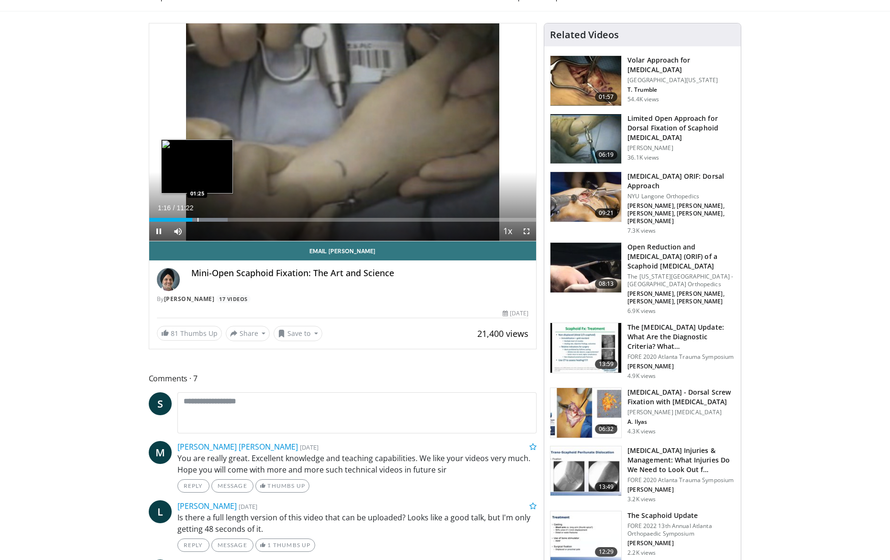
click at [197, 220] on div "Progress Bar" at bounding box center [197, 220] width 1 height 4
click at [204, 219] on div "Progress Bar" at bounding box center [204, 220] width 1 height 4
click at [209, 220] on div "Loaded : 23.26% 01:36 01:46" at bounding box center [342, 220] width 387 height 4
click at [231, 221] on div "Progress Bar" at bounding box center [231, 220] width 1 height 4
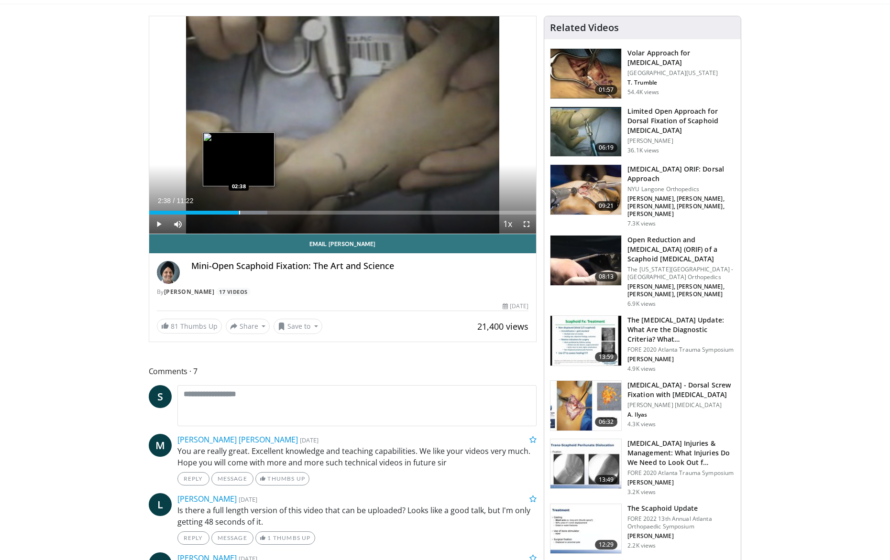
click at [239, 213] on div "Progress Bar" at bounding box center [239, 213] width 1 height 4
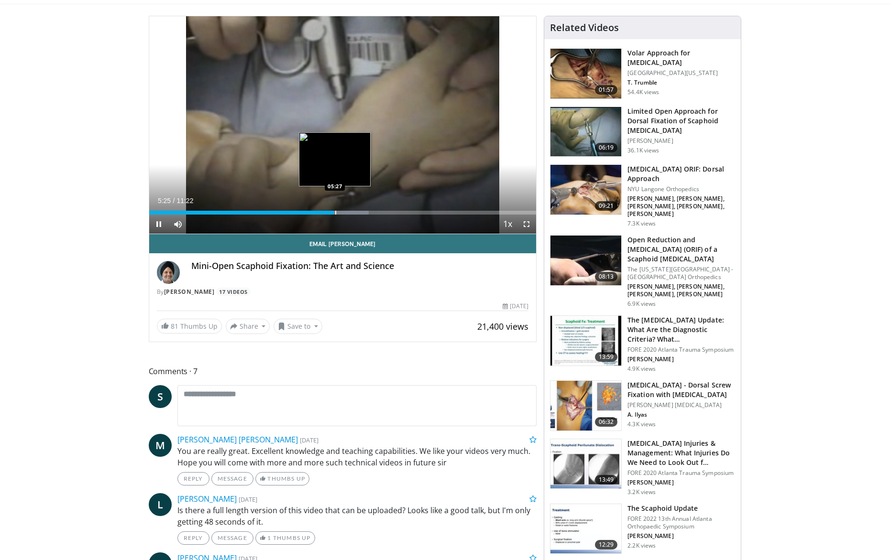
click at [335, 214] on div "Progress Bar" at bounding box center [335, 213] width 1 height 4
click at [341, 215] on div "Current Time 5:34 / Duration 11:22 Pause Skip Backward Skip Forward Mute Loaded…" at bounding box center [342, 224] width 387 height 19
click at [348, 214] on div "Progress Bar" at bounding box center [348, 213] width 1 height 4
click at [364, 214] on div "Progress Bar" at bounding box center [364, 213] width 1 height 4
click at [370, 215] on div "Current Time 6:19 / Duration 11:22 Pause Skip Backward Skip Forward Mute Loaded…" at bounding box center [342, 224] width 387 height 19
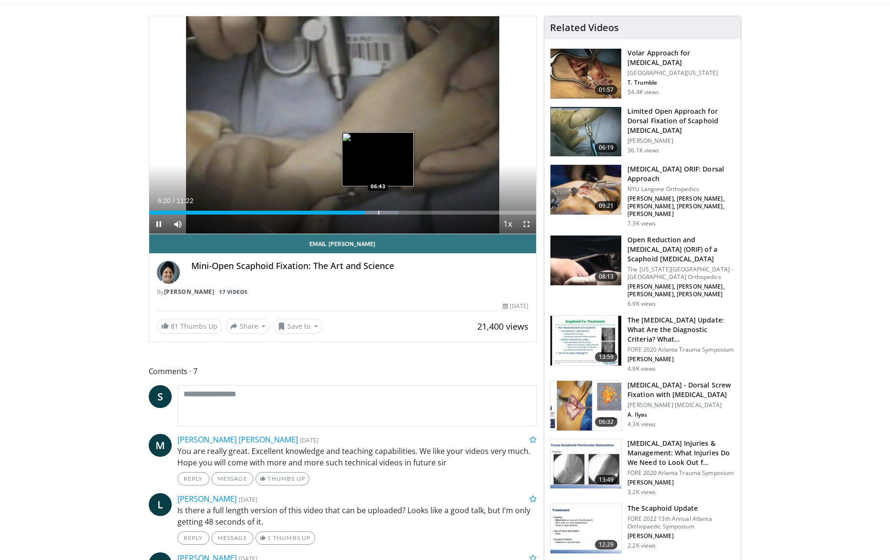
click at [378, 214] on div "Progress Bar" at bounding box center [378, 213] width 1 height 4
click at [384, 213] on div "Progress Bar" at bounding box center [384, 213] width 1 height 4
drag, startPoint x: 402, startPoint y: 214, endPoint x: 408, endPoint y: 213, distance: 5.8
click at [402, 214] on div "Loaded : 70.37% 07:26 07:26" at bounding box center [342, 213] width 387 height 4
click at [410, 213] on div "Loaded : 71.25% 07:26 07:40" at bounding box center [342, 213] width 387 height 4
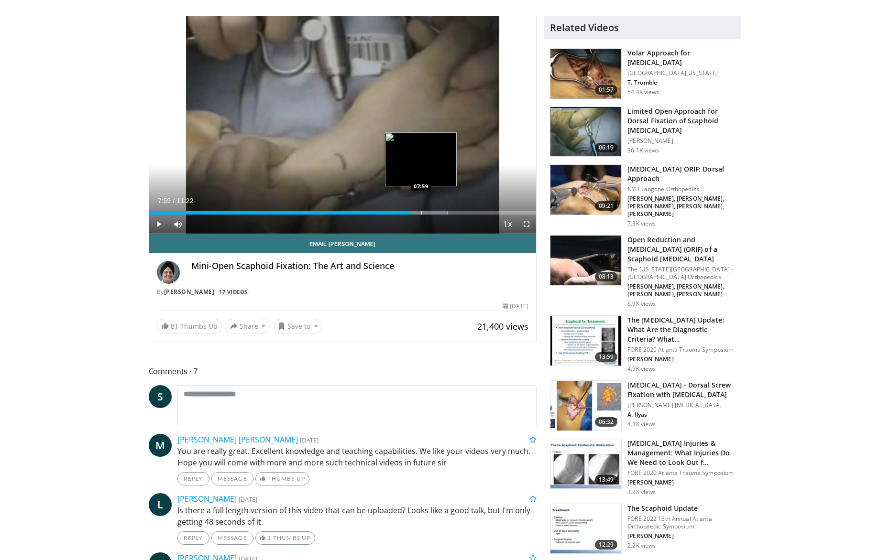
click at [421, 214] on div "Progress Bar" at bounding box center [421, 213] width 1 height 4
click at [435, 214] on div "Progress Bar" at bounding box center [435, 213] width 1 height 4
click at [443, 214] on div "Progress Bar" at bounding box center [443, 213] width 1 height 4
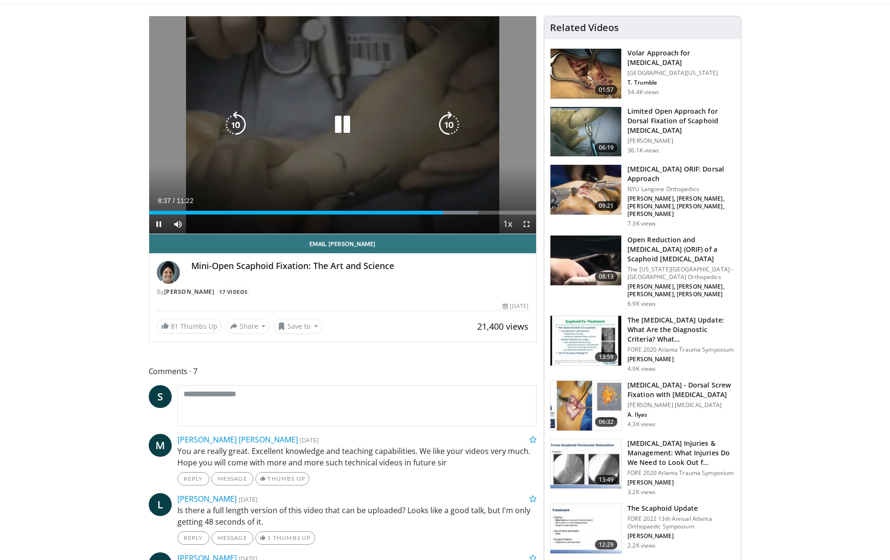
click at [452, 215] on div "Current Time 8:37 / Duration 11:22 Pause Skip Backward Skip Forward Mute Loaded…" at bounding box center [342, 224] width 387 height 19
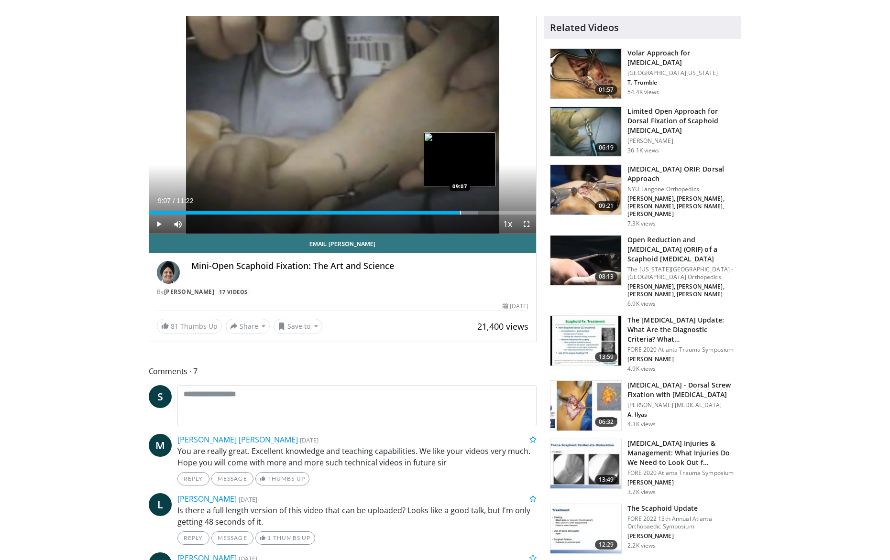
click at [460, 214] on div "Progress Bar" at bounding box center [460, 213] width 1 height 4
click at [466, 214] on div "Progress Bar" at bounding box center [466, 213] width 1 height 4
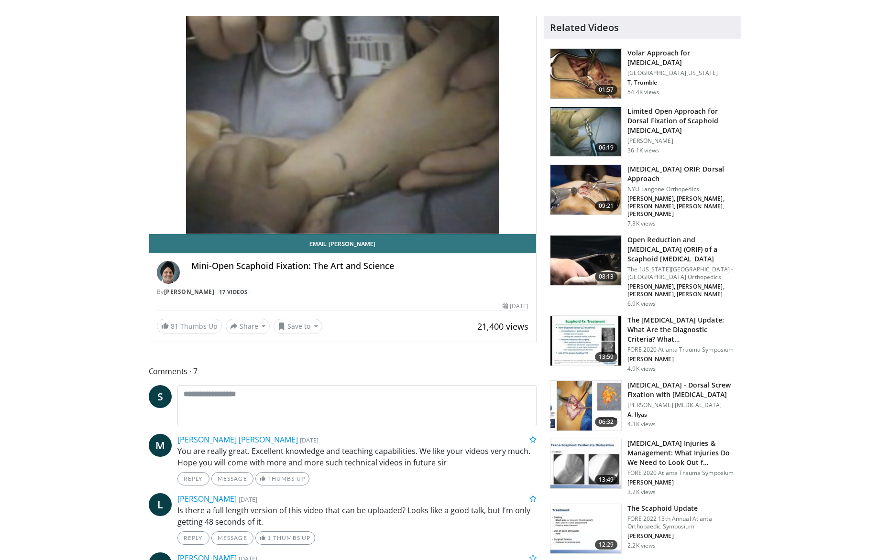
click at [576, 89] on img at bounding box center [585, 74] width 71 height 50
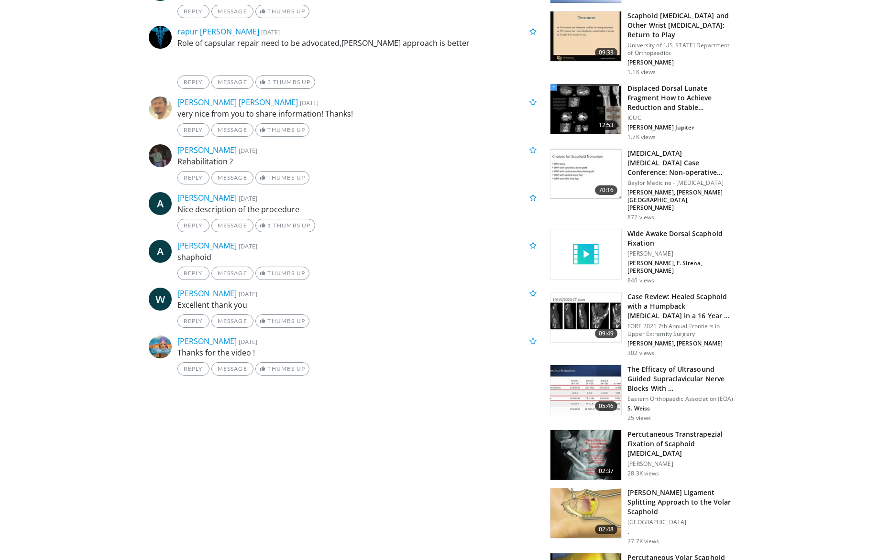
scroll to position [609, 0]
click at [579, 430] on img at bounding box center [585, 455] width 71 height 50
